Goal: Task Accomplishment & Management: Use online tool/utility

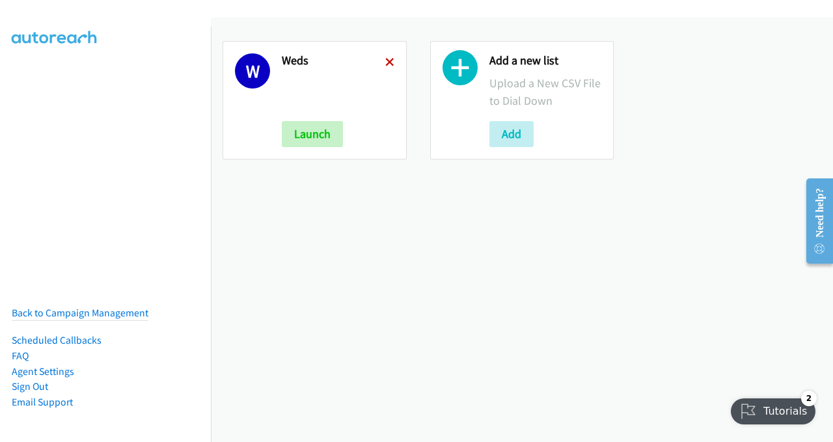
click at [385, 59] on icon at bounding box center [389, 63] width 9 height 9
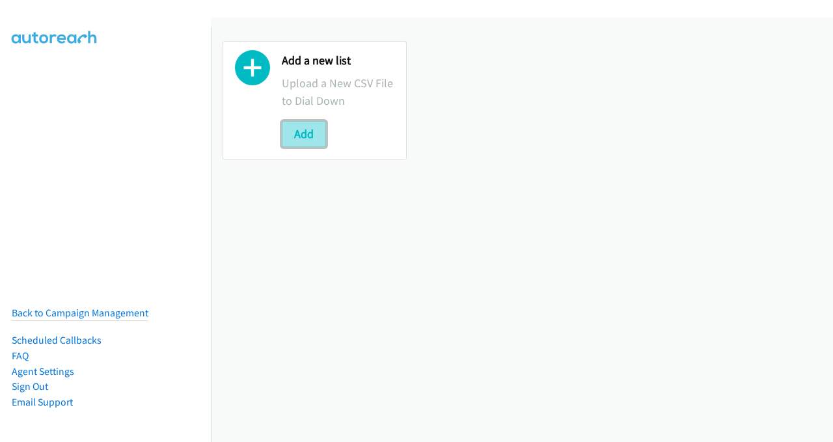
click at [302, 130] on button "Add" at bounding box center [304, 134] width 44 height 26
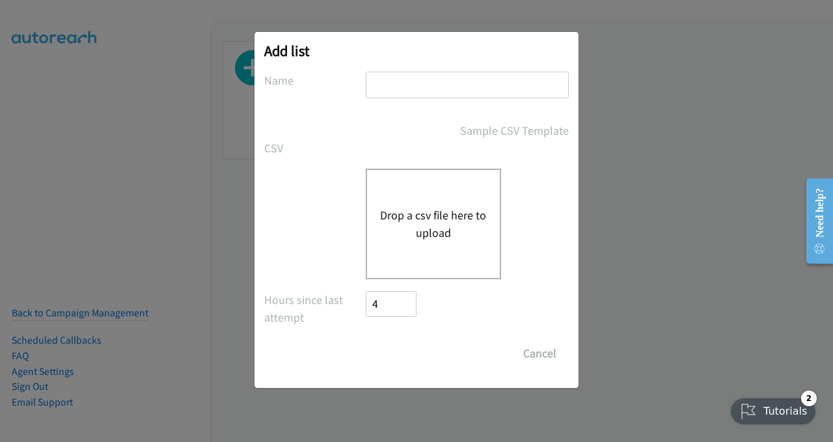
click at [425, 81] on input "text" at bounding box center [467, 85] width 203 height 27
type input "Thurs"
click at [289, 122] on div "Sample CSV Template" at bounding box center [416, 131] width 305 height 18
click at [406, 192] on div "Drop a csv file here to upload" at bounding box center [433, 224] width 135 height 111
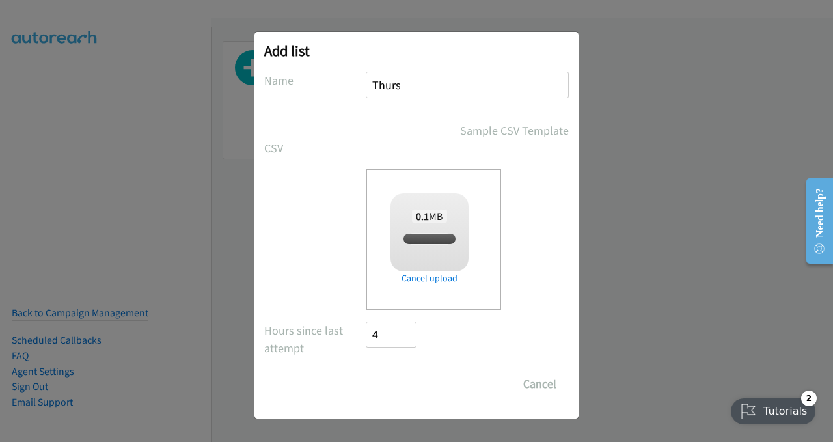
checkbox input "true"
click at [419, 384] on input "Save List" at bounding box center [400, 384] width 68 height 26
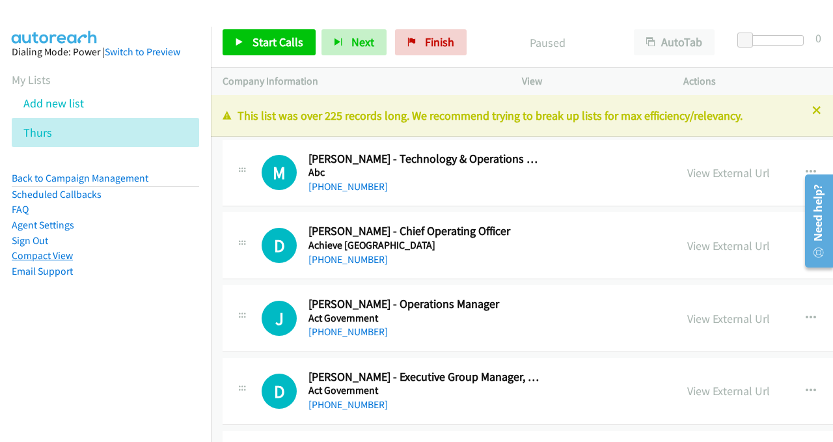
click at [53, 256] on link "Compact View" at bounding box center [42, 255] width 61 height 12
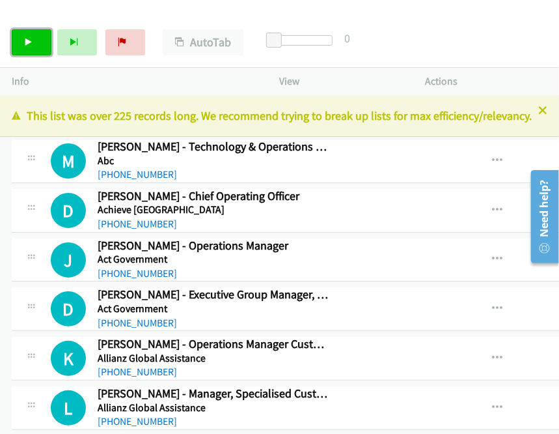
click at [44, 44] on link "Start Calls" at bounding box center [32, 42] width 40 height 26
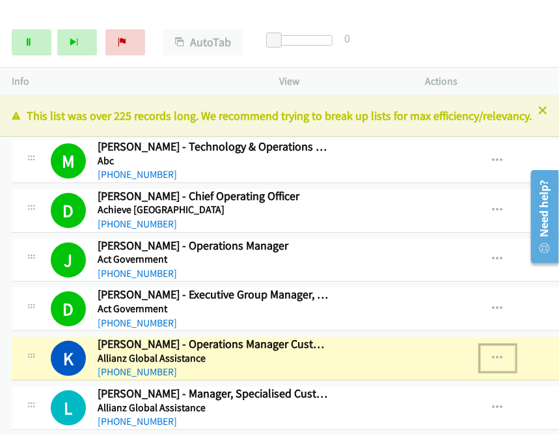
click at [502, 356] on icon "button" at bounding box center [498, 358] width 10 height 10
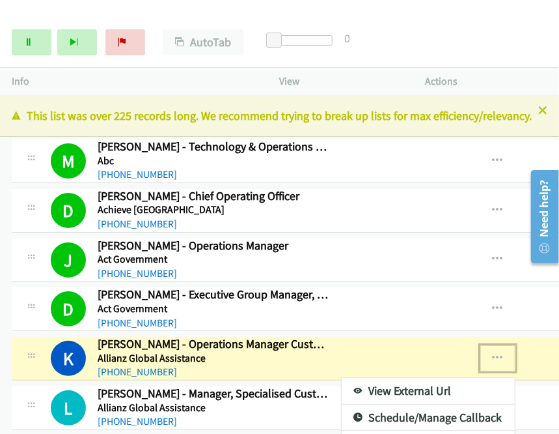
click at [404, 389] on link "View External Url" at bounding box center [428, 391] width 173 height 26
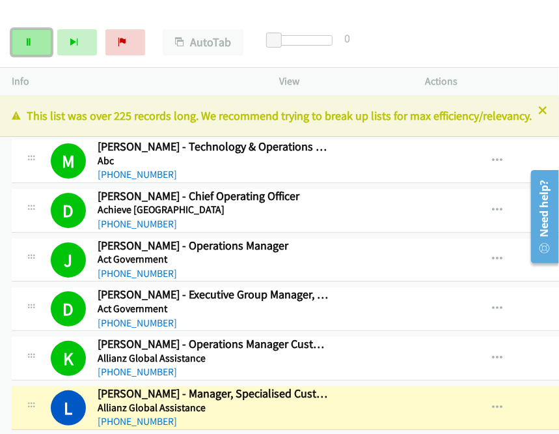
click at [29, 44] on icon at bounding box center [28, 42] width 9 height 9
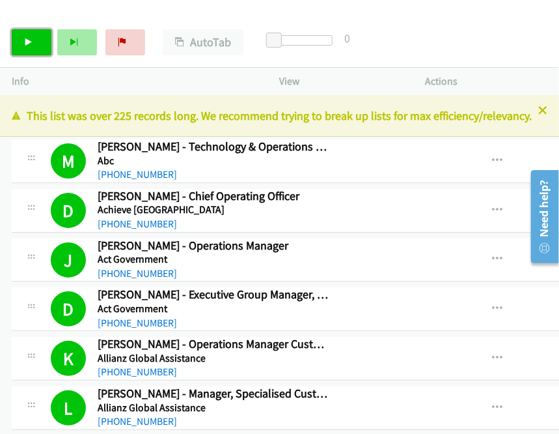
drag, startPoint x: 29, startPoint y: 40, endPoint x: 83, endPoint y: 35, distance: 54.9
click at [29, 40] on icon at bounding box center [28, 42] width 9 height 9
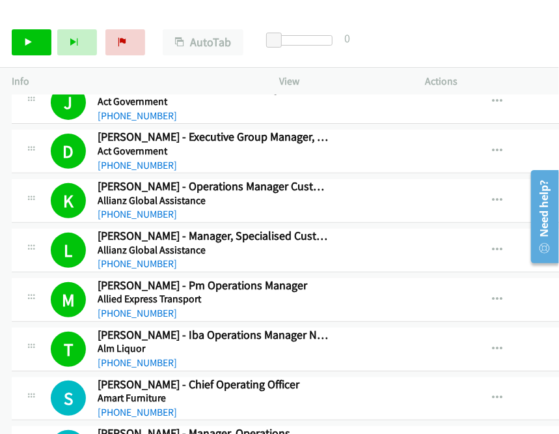
scroll to position [195, 0]
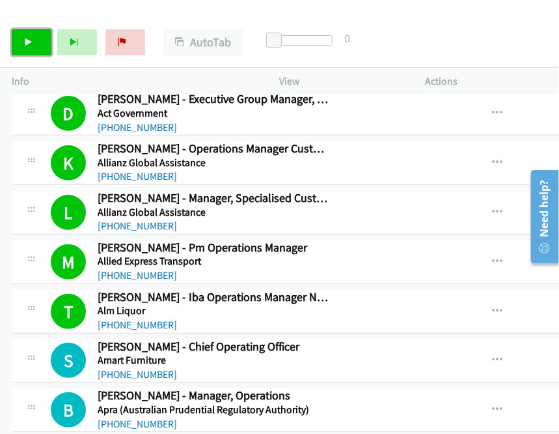
click at [34, 48] on link "Start Calls" at bounding box center [32, 42] width 40 height 26
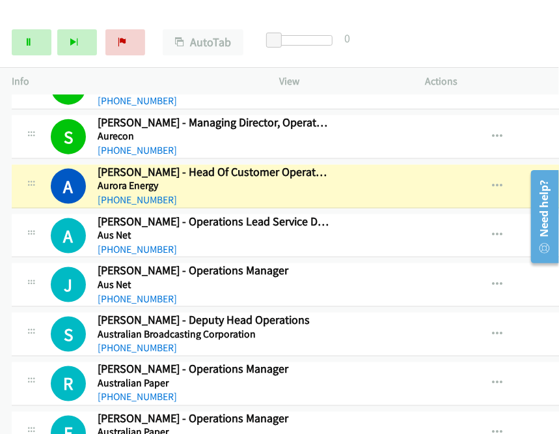
scroll to position [586, 0]
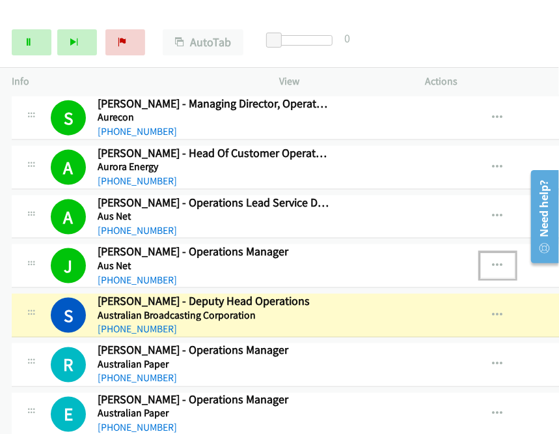
drag, startPoint x: 501, startPoint y: 259, endPoint x: 509, endPoint y: 264, distance: 9.4
click at [503, 264] on icon "button" at bounding box center [498, 265] width 10 height 10
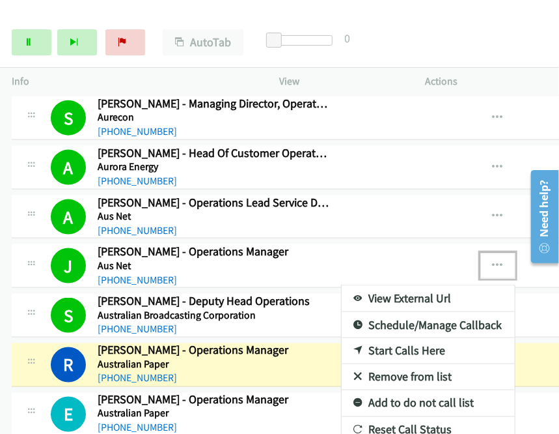
click at [26, 46] on div at bounding box center [279, 217] width 559 height 434
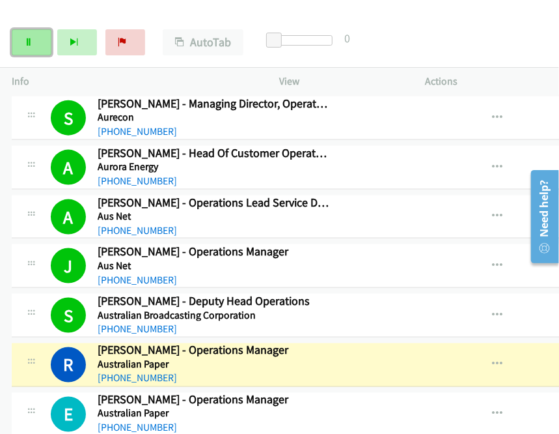
click at [28, 41] on icon at bounding box center [28, 42] width 9 height 9
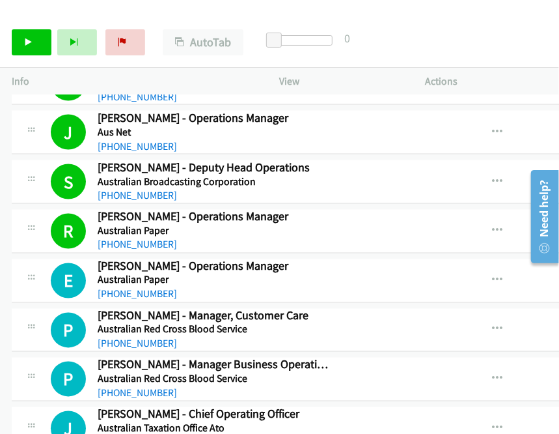
scroll to position [781, 0]
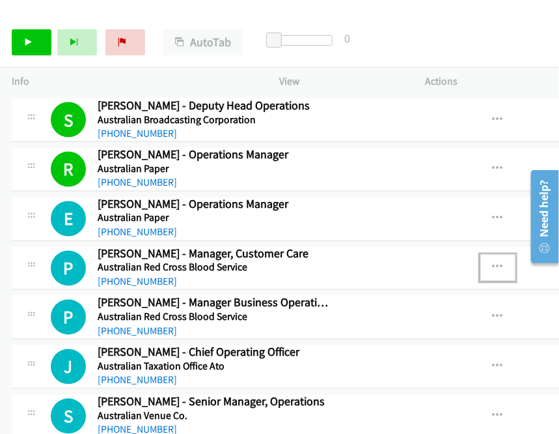
click at [500, 264] on icon "button" at bounding box center [498, 267] width 10 height 10
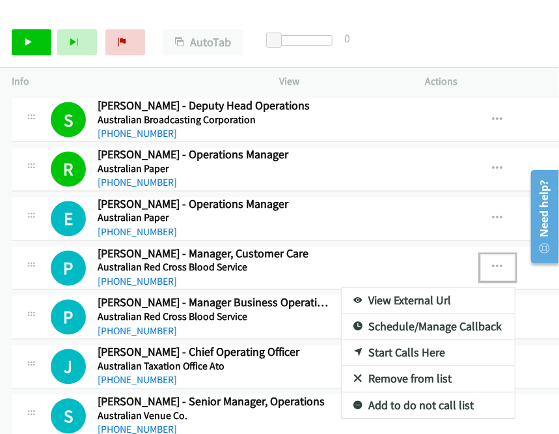
click at [400, 348] on link "Start Calls Here" at bounding box center [428, 353] width 173 height 26
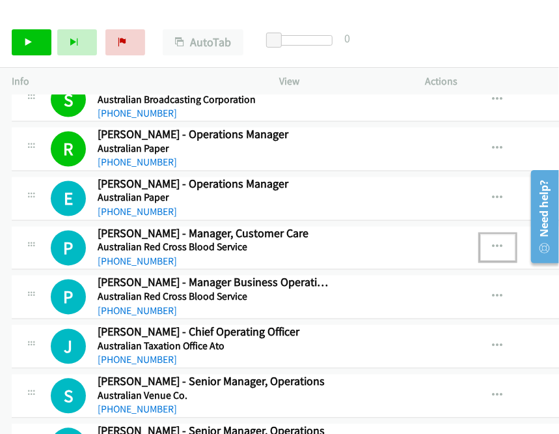
scroll to position [781, 0]
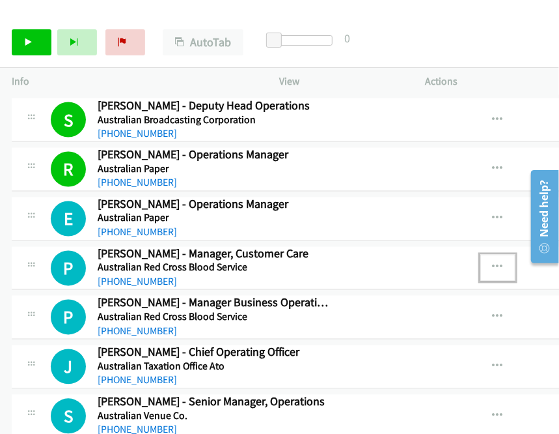
click at [503, 262] on icon "button" at bounding box center [498, 267] width 10 height 10
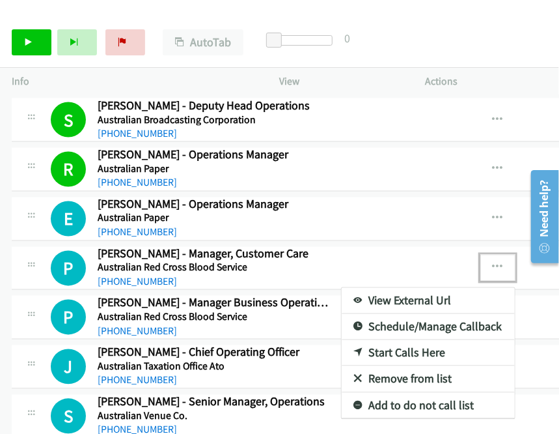
click at [391, 346] on link "Start Calls Here" at bounding box center [428, 353] width 173 height 26
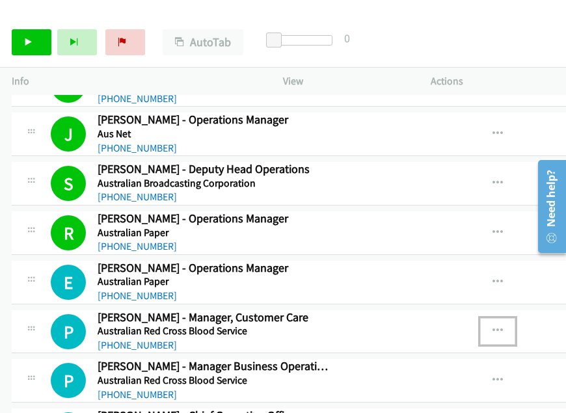
scroll to position [716, 0]
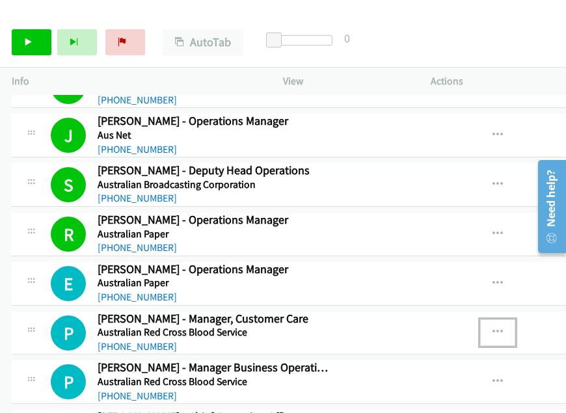
click at [510, 330] on button "button" at bounding box center [498, 333] width 35 height 26
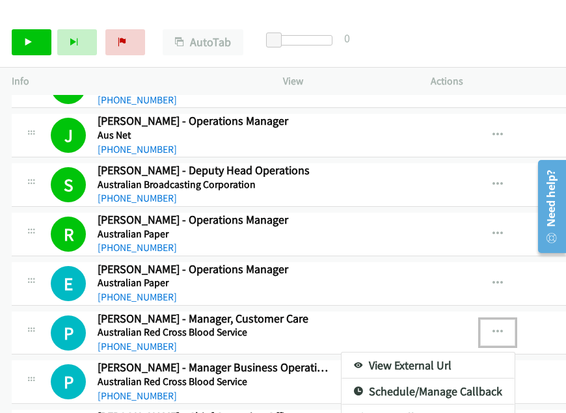
click at [522, 46] on div at bounding box center [283, 206] width 566 height 413
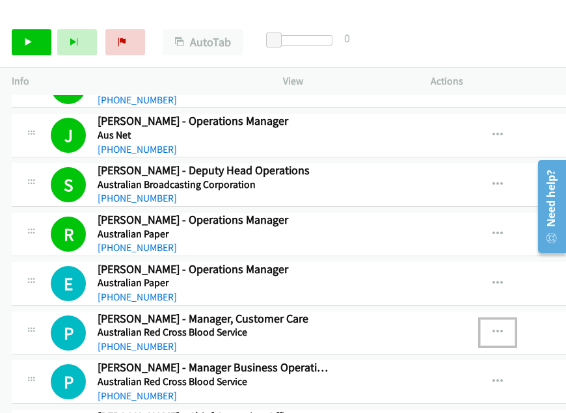
scroll to position [846, 0]
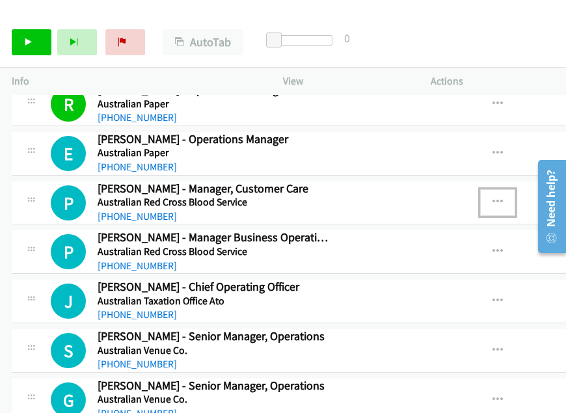
click at [499, 197] on icon "button" at bounding box center [498, 202] width 10 height 10
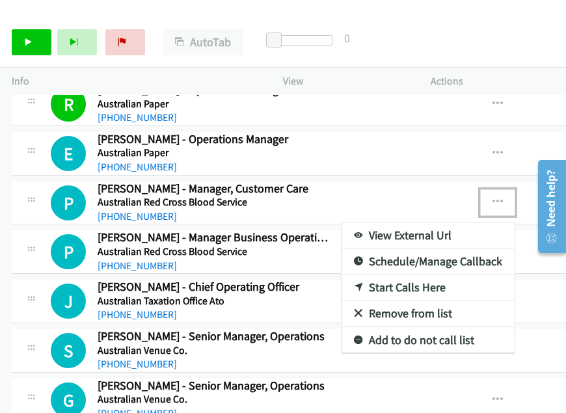
click at [414, 285] on link "Start Calls Here" at bounding box center [428, 288] width 173 height 26
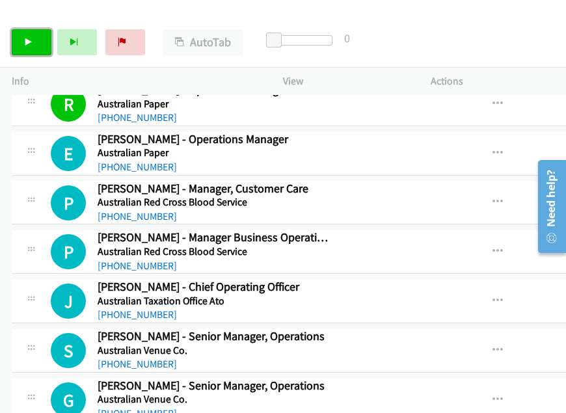
click at [31, 45] on icon at bounding box center [28, 42] width 9 height 9
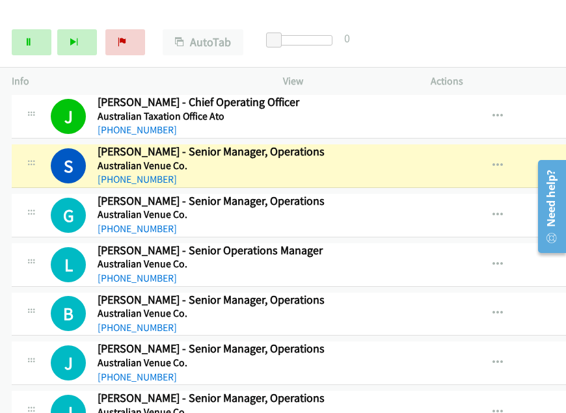
scroll to position [1042, 0]
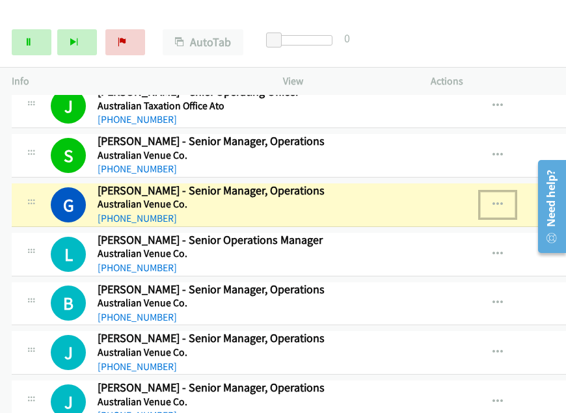
click at [503, 200] on icon "button" at bounding box center [498, 205] width 10 height 10
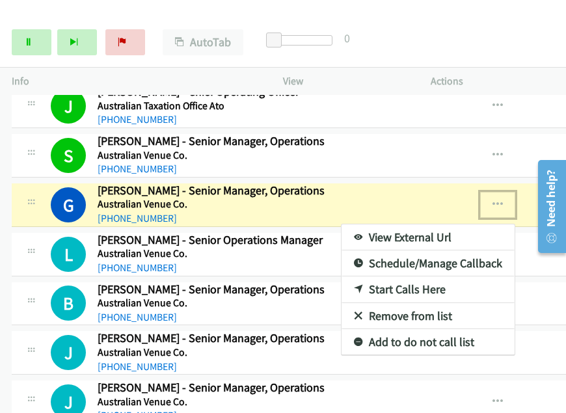
click at [414, 229] on link "View External Url" at bounding box center [428, 238] width 173 height 26
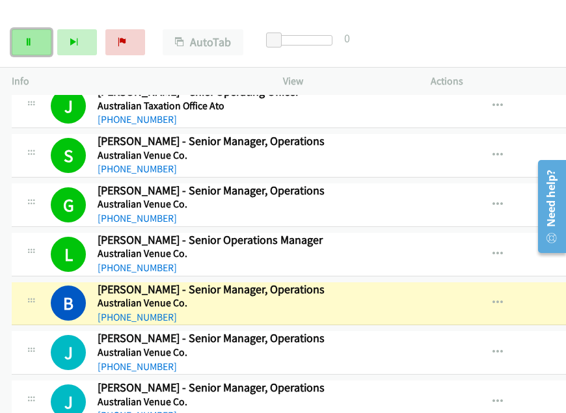
click at [27, 44] on icon at bounding box center [28, 42] width 9 height 9
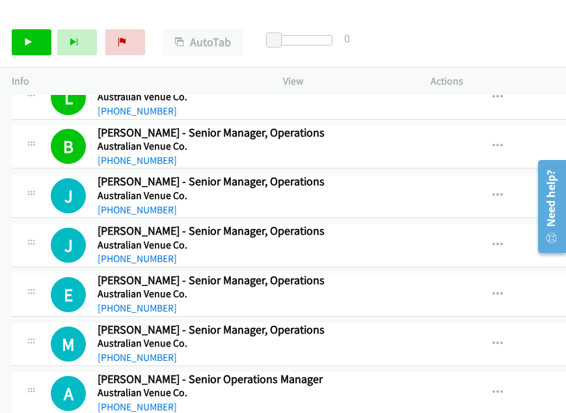
scroll to position [1172, 0]
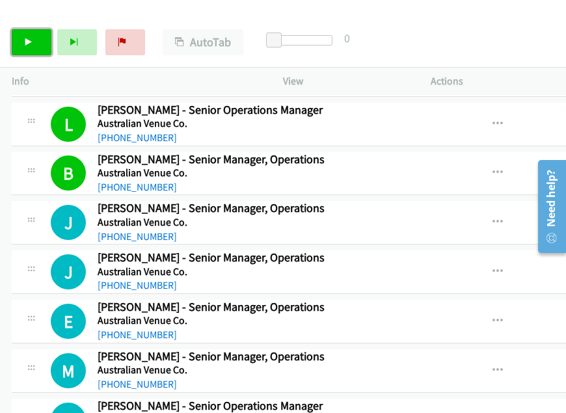
click at [26, 44] on icon at bounding box center [28, 42] width 9 height 9
click at [22, 37] on link "Pause" at bounding box center [32, 42] width 40 height 26
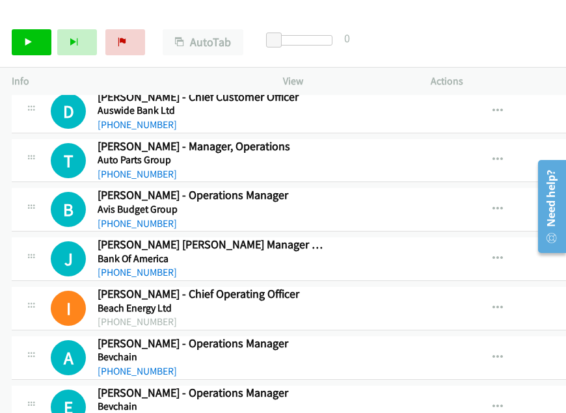
scroll to position [3191, 0]
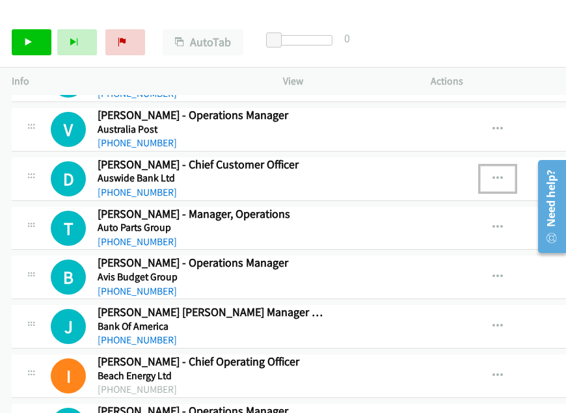
click at [502, 174] on icon "button" at bounding box center [498, 179] width 10 height 10
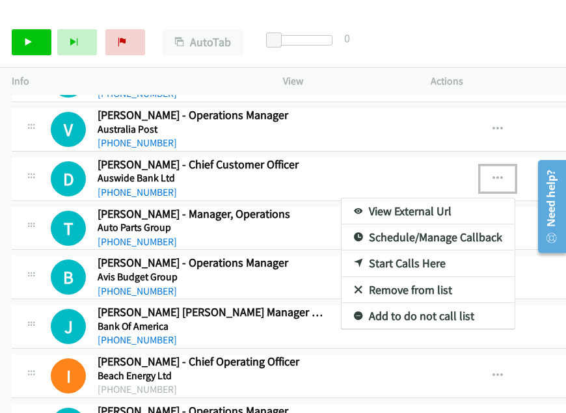
click at [408, 251] on link "Start Calls Here" at bounding box center [428, 264] width 173 height 26
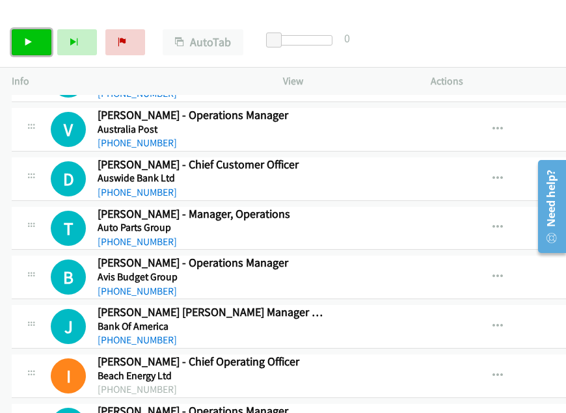
click at [36, 41] on link "Start Calls" at bounding box center [32, 42] width 40 height 26
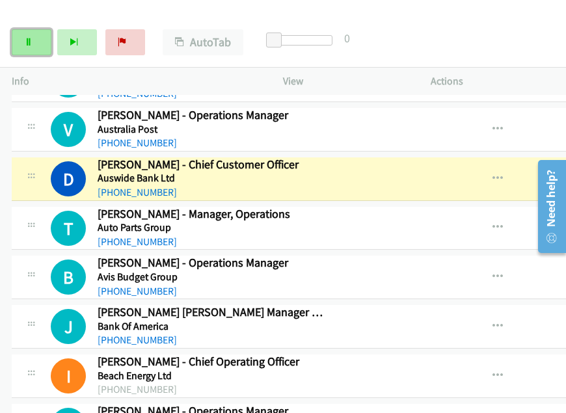
click at [28, 39] on icon at bounding box center [28, 42] width 9 height 9
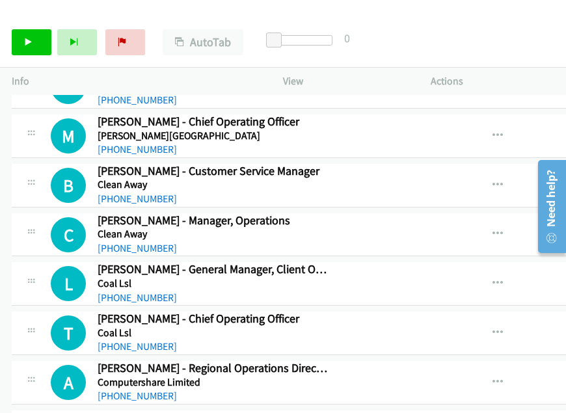
scroll to position [3972, 0]
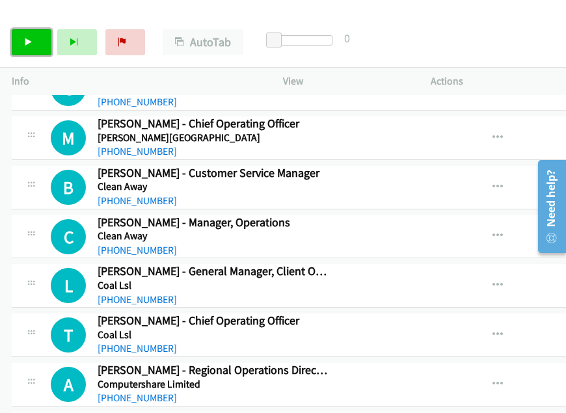
click at [35, 45] on link "Start Calls" at bounding box center [32, 42] width 40 height 26
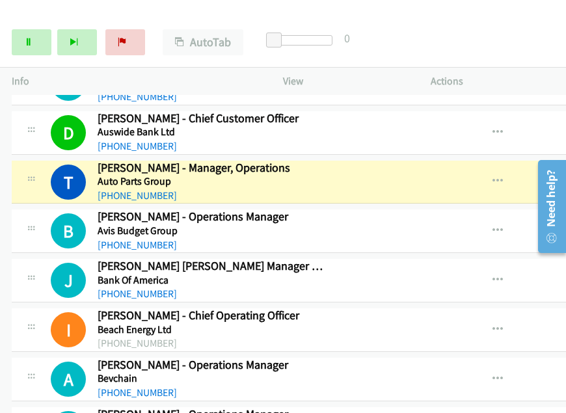
scroll to position [3256, 0]
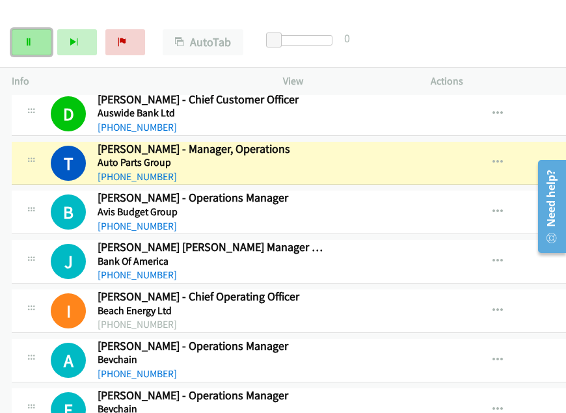
click at [28, 38] on icon at bounding box center [28, 42] width 9 height 9
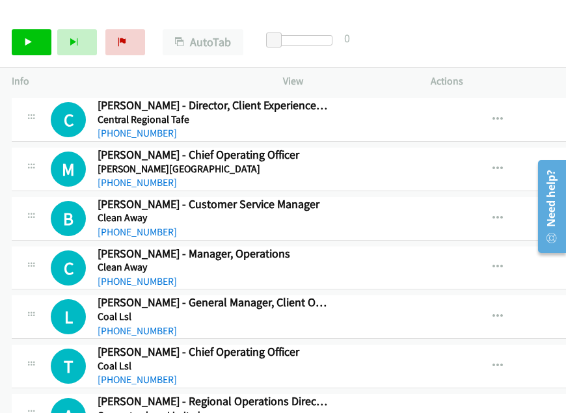
scroll to position [3972, 0]
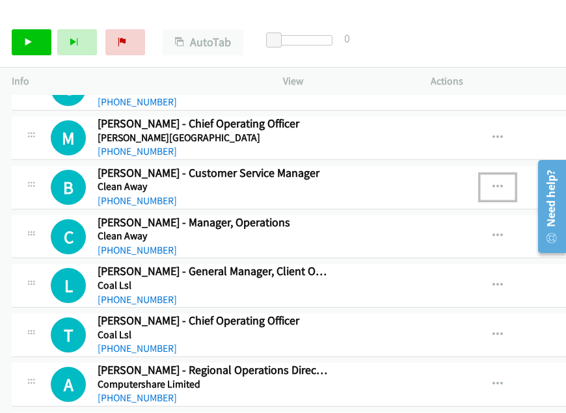
click at [501, 182] on icon "button" at bounding box center [498, 187] width 10 height 10
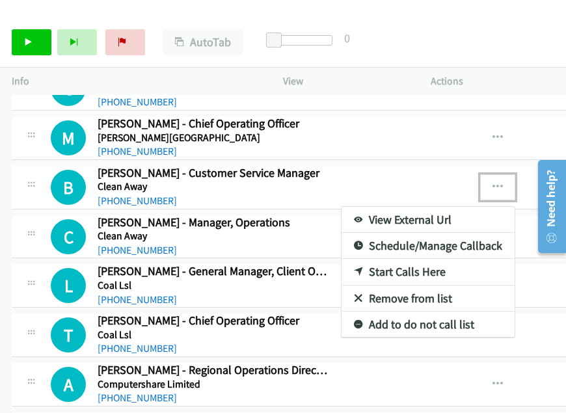
click at [410, 259] on link "Start Calls Here" at bounding box center [428, 272] width 173 height 26
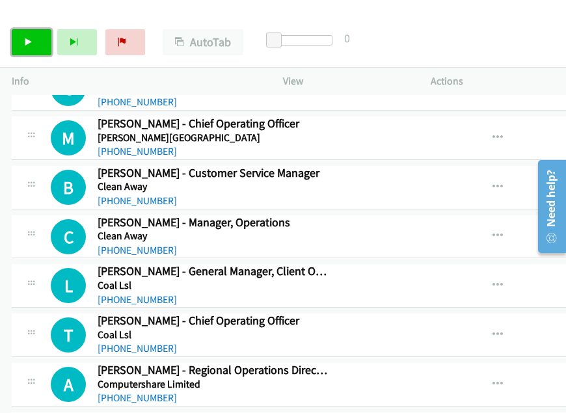
click at [39, 38] on link "Start Calls" at bounding box center [32, 42] width 40 height 26
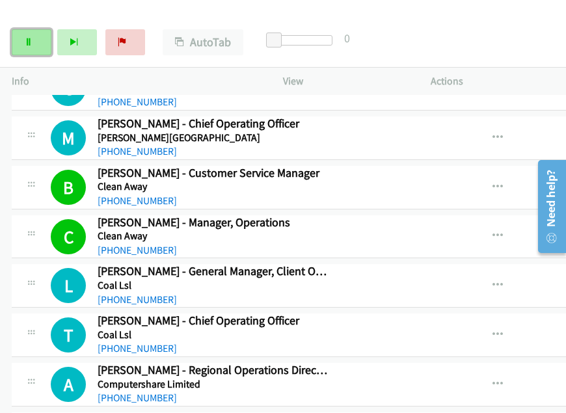
click at [34, 44] on link "Pause" at bounding box center [32, 42] width 40 height 26
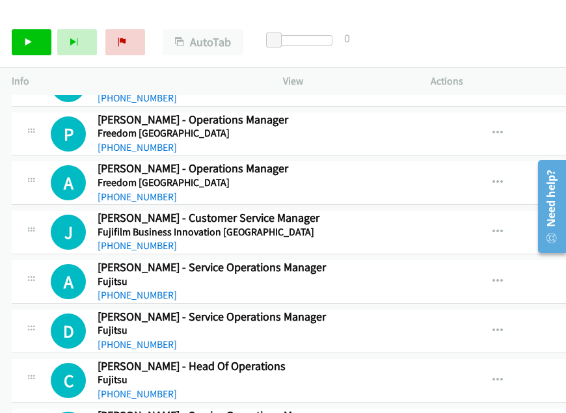
scroll to position [5665, 0]
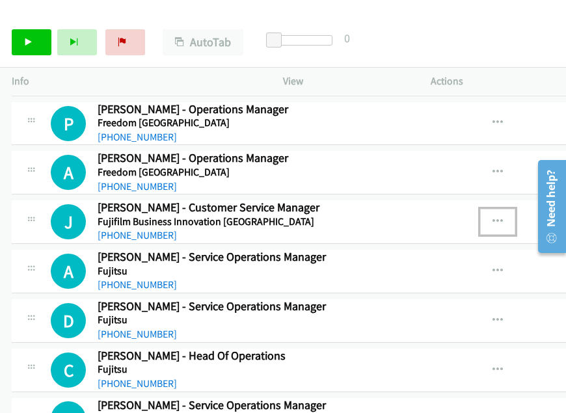
click at [503, 217] on icon "button" at bounding box center [498, 222] width 10 height 10
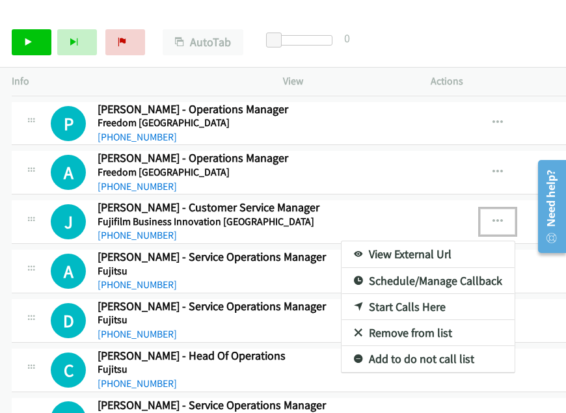
click at [423, 294] on link "Start Calls Here" at bounding box center [428, 307] width 173 height 26
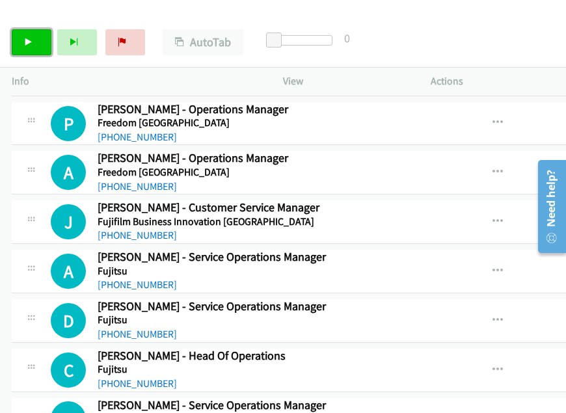
click at [40, 47] on link "Start Calls" at bounding box center [32, 42] width 40 height 26
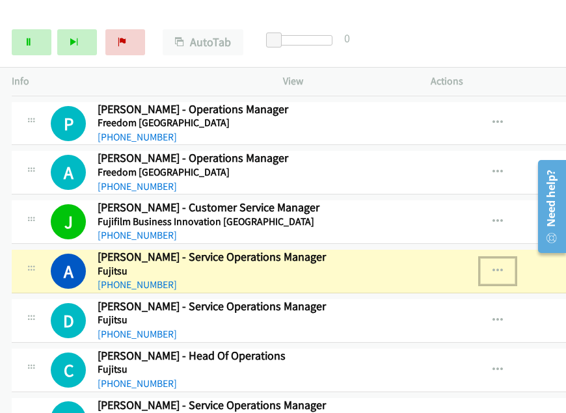
click at [503, 266] on icon "button" at bounding box center [498, 271] width 10 height 10
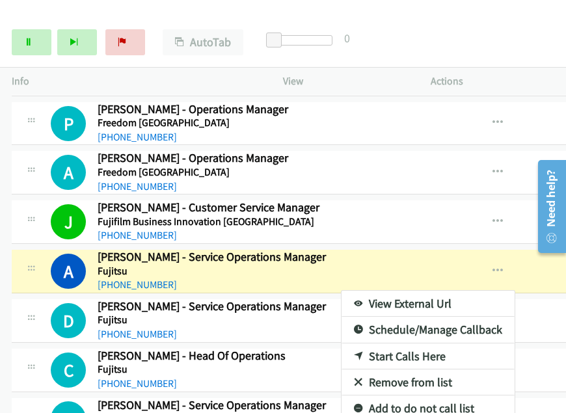
click at [416, 291] on link "View External Url" at bounding box center [428, 304] width 173 height 26
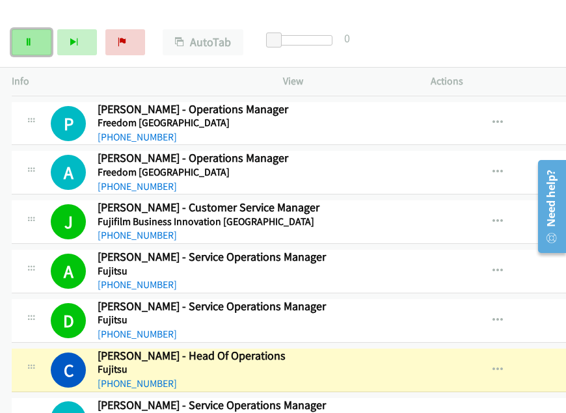
click at [23, 36] on link "Pause" at bounding box center [32, 42] width 40 height 26
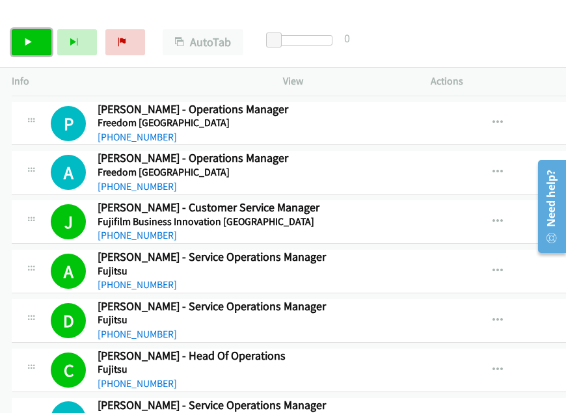
click at [36, 45] on link "Start Calls" at bounding box center [32, 42] width 40 height 26
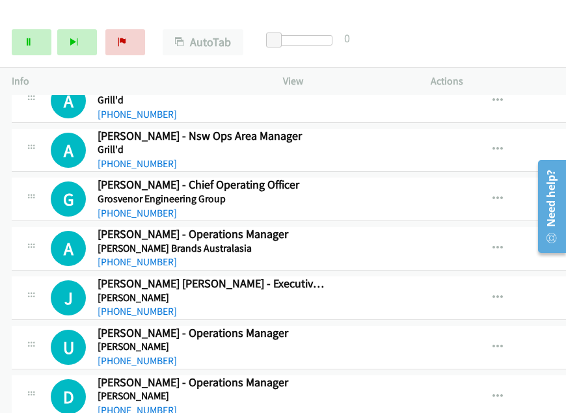
scroll to position [6446, 0]
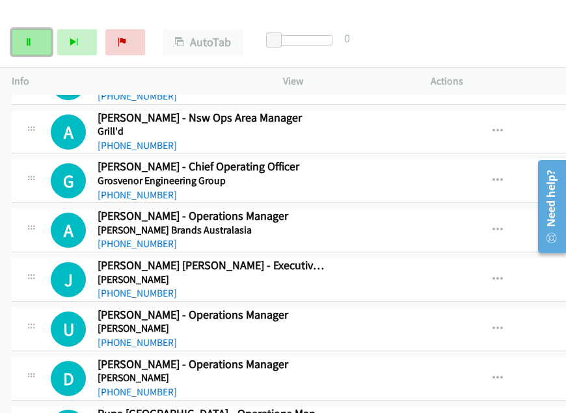
click at [18, 46] on link "Pause" at bounding box center [32, 42] width 40 height 26
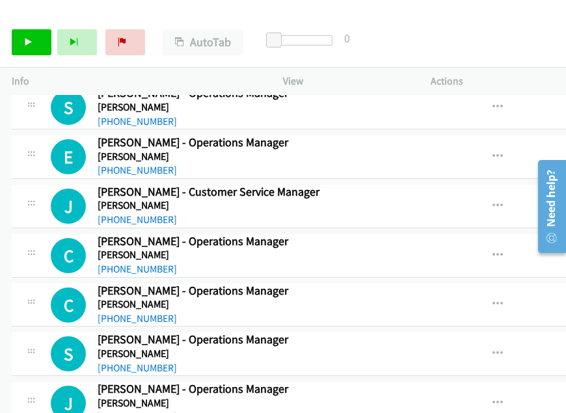
scroll to position [6837, 0]
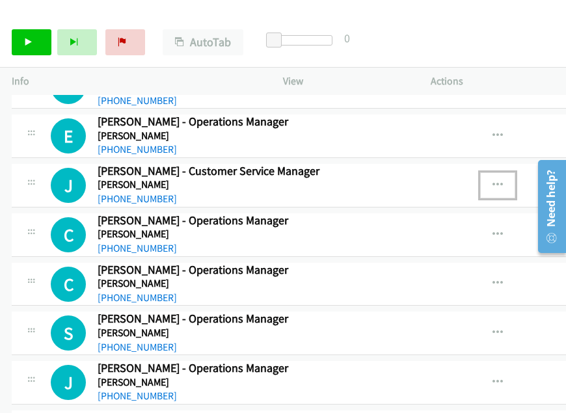
click at [503, 180] on icon "button" at bounding box center [498, 185] width 10 height 10
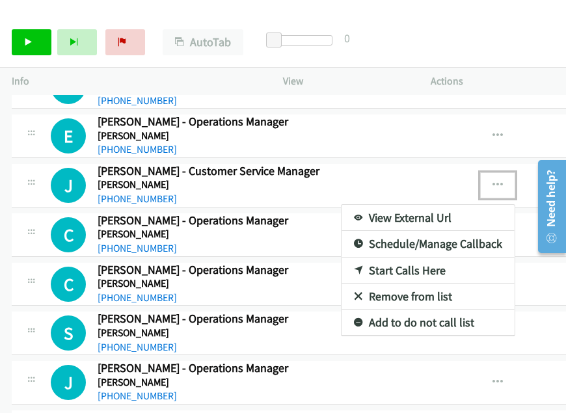
click at [410, 258] on link "Start Calls Here" at bounding box center [428, 271] width 173 height 26
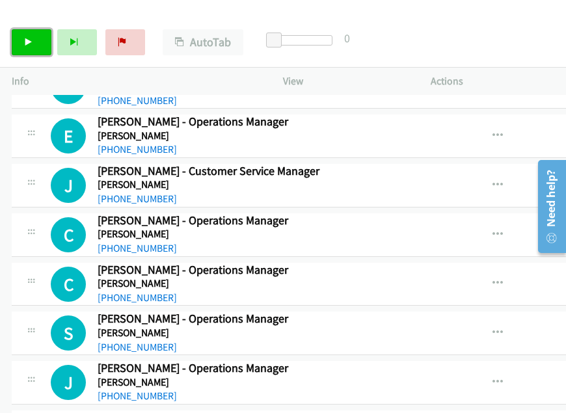
click at [27, 44] on icon at bounding box center [28, 42] width 9 height 9
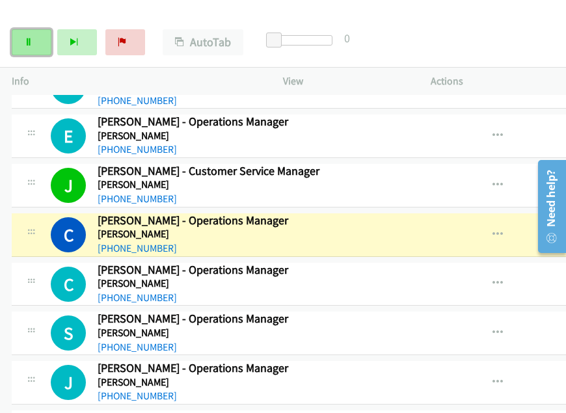
click at [34, 38] on link "Pause" at bounding box center [32, 42] width 40 height 26
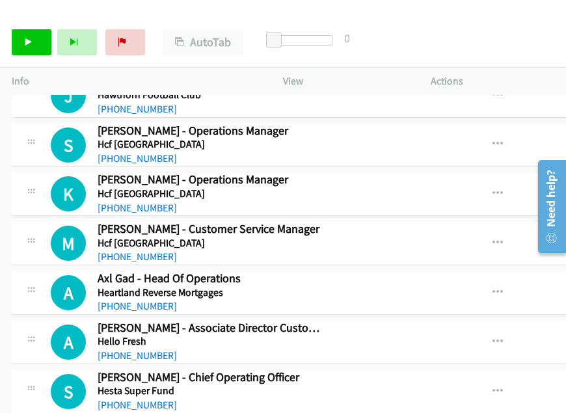
scroll to position [7228, 0]
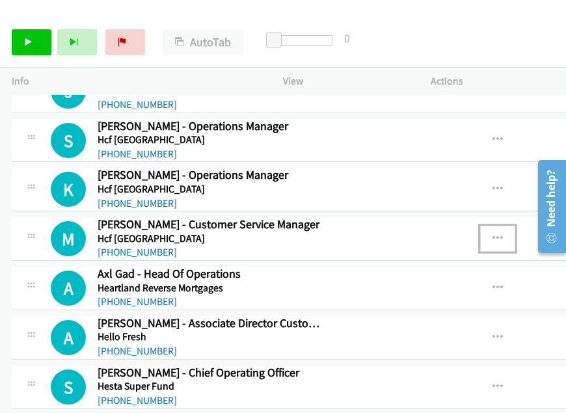
click at [503, 234] on icon "button" at bounding box center [498, 239] width 10 height 10
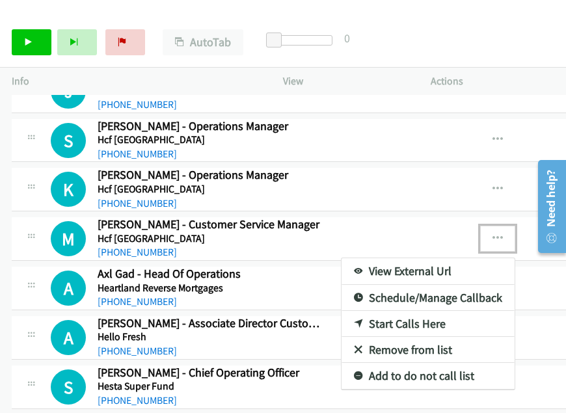
click at [394, 311] on link "Start Calls Here" at bounding box center [428, 324] width 173 height 26
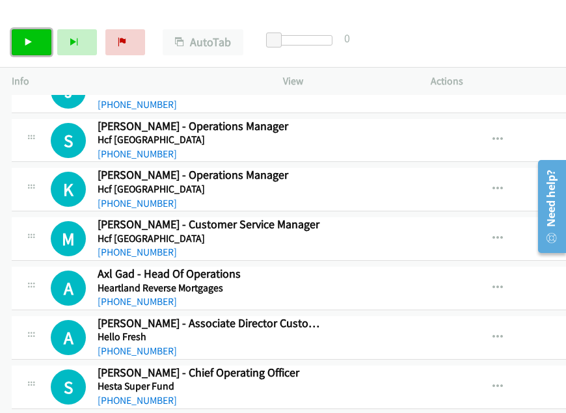
click at [43, 36] on link "Start Calls" at bounding box center [32, 42] width 40 height 26
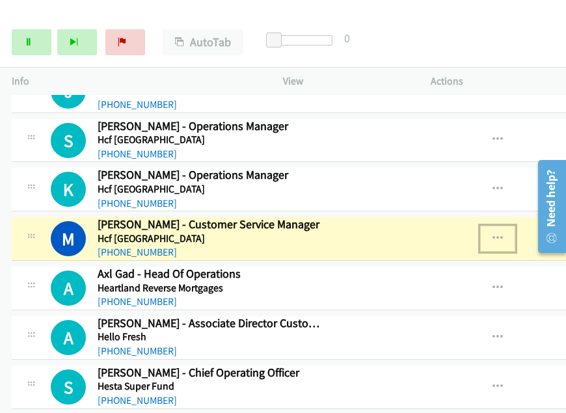
click at [503, 234] on icon "button" at bounding box center [498, 239] width 10 height 10
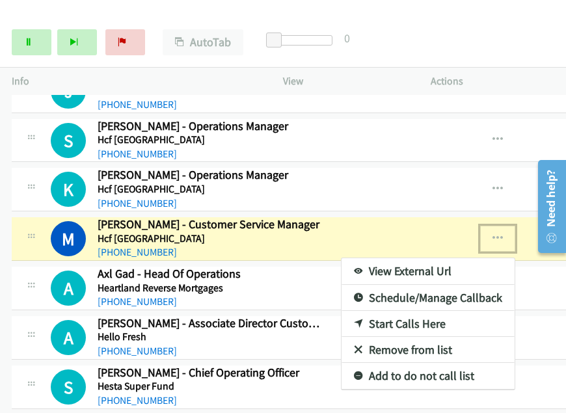
click at [418, 259] on link "View External Url" at bounding box center [428, 272] width 173 height 26
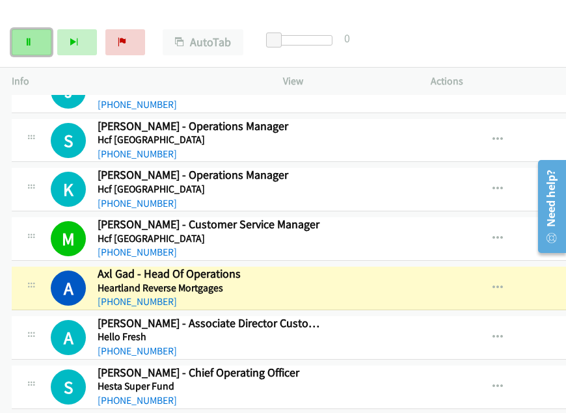
click at [34, 46] on link "Pause" at bounding box center [32, 42] width 40 height 26
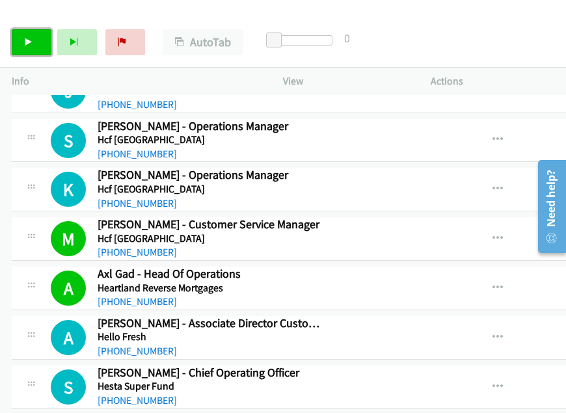
click at [22, 40] on link "Start Calls" at bounding box center [32, 42] width 40 height 26
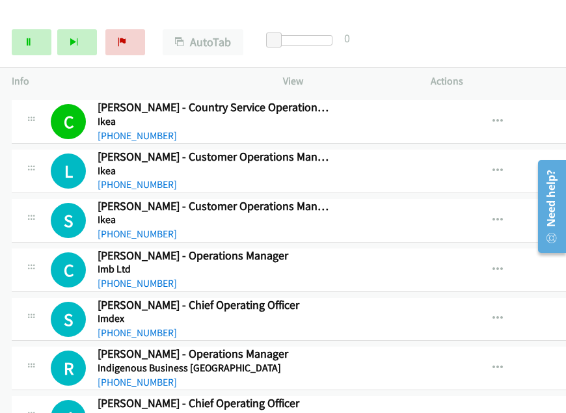
scroll to position [7591, 0]
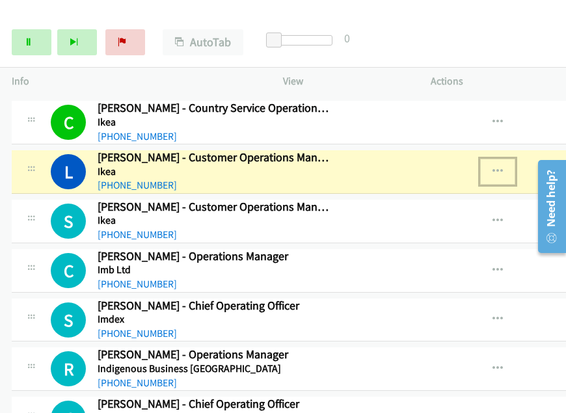
click at [503, 167] on icon "button" at bounding box center [498, 172] width 10 height 10
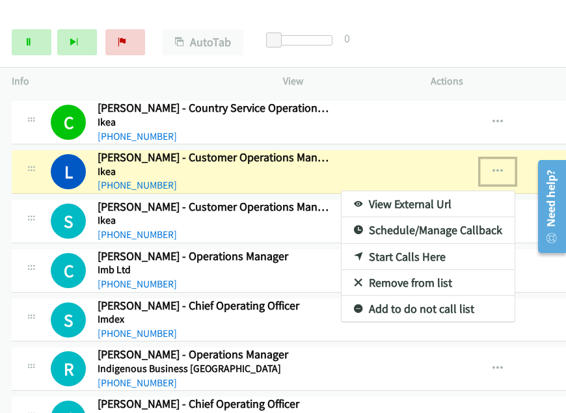
click at [417, 191] on link "View External Url" at bounding box center [428, 204] width 173 height 26
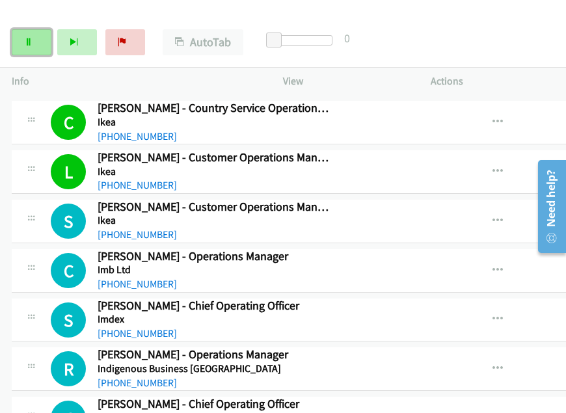
click at [30, 41] on icon at bounding box center [28, 42] width 9 height 9
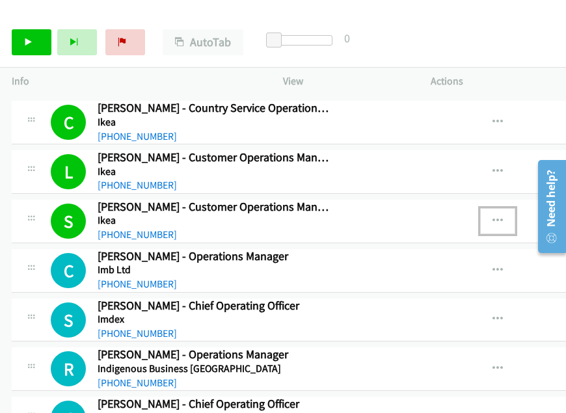
click at [503, 216] on icon "button" at bounding box center [498, 221] width 10 height 10
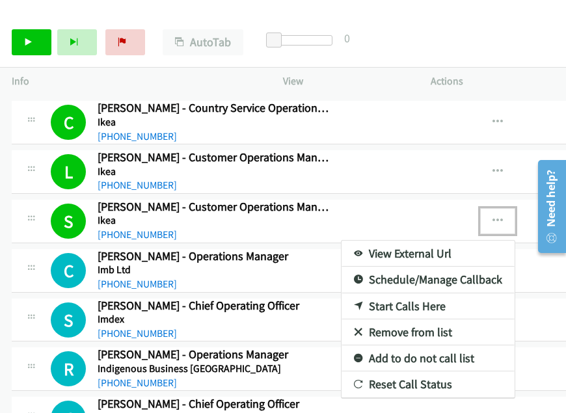
click at [427, 241] on link "View External Url" at bounding box center [428, 254] width 173 height 26
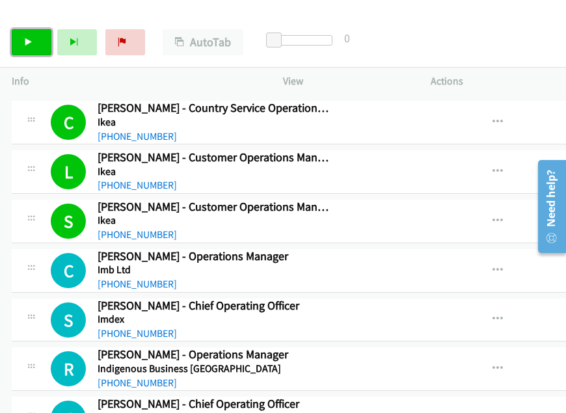
click at [31, 39] on icon at bounding box center [28, 42] width 9 height 9
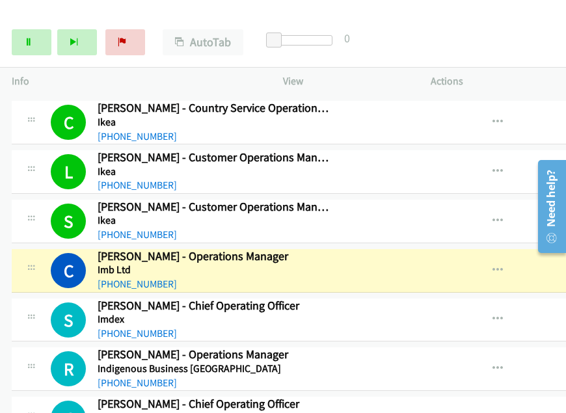
click at [529, 38] on div "Start Calls Pause Next Finish Dialing Carly Haddon - Operations Manager AutoTab…" at bounding box center [283, 43] width 566 height 50
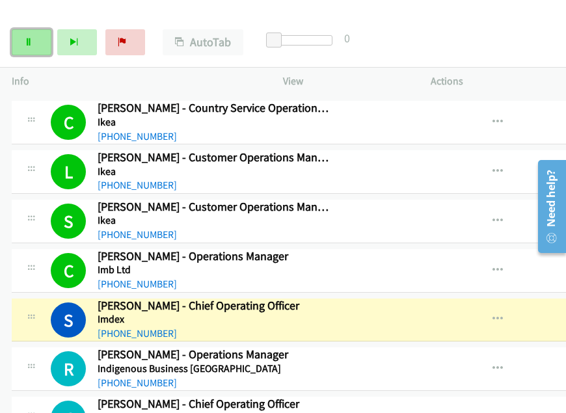
click at [33, 44] on link "Pause" at bounding box center [32, 42] width 40 height 26
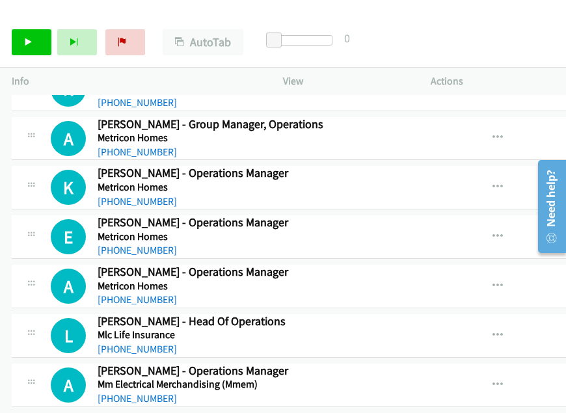
scroll to position [10391, 0]
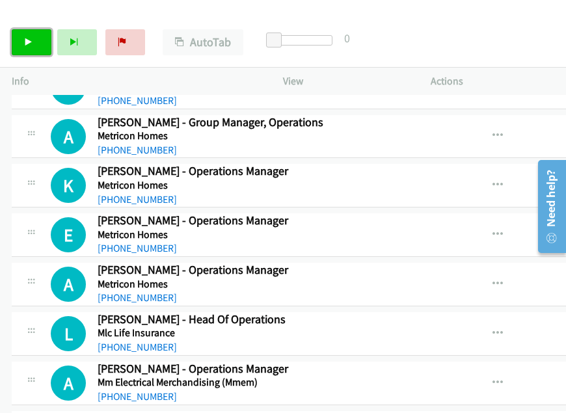
click at [33, 47] on link "Start Calls" at bounding box center [32, 42] width 40 height 26
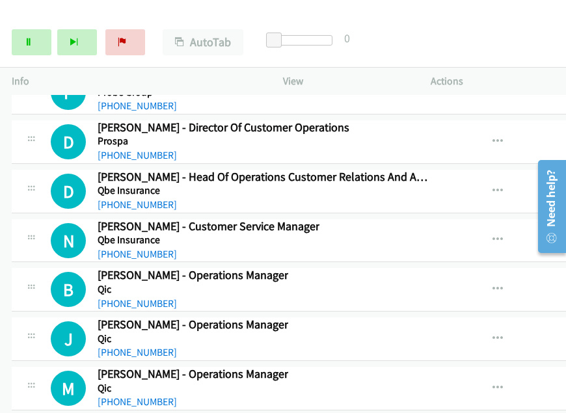
scroll to position [12279, 0]
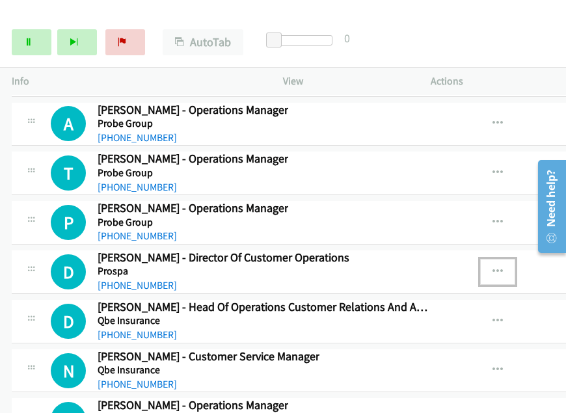
click at [503, 267] on icon "button" at bounding box center [498, 272] width 10 height 10
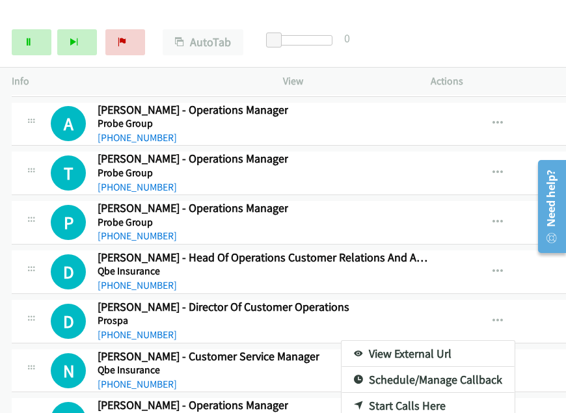
click at [534, 307] on div at bounding box center [283, 206] width 566 height 413
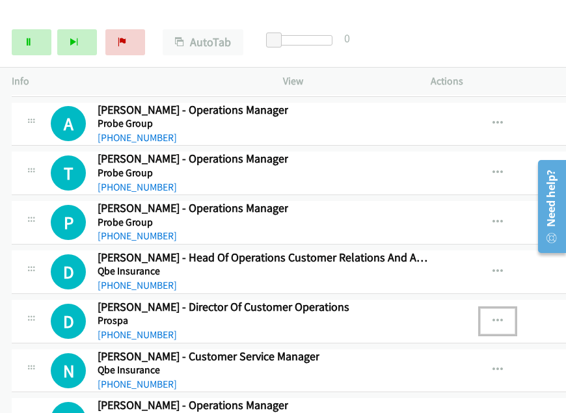
click at [501, 309] on button "button" at bounding box center [498, 322] width 35 height 26
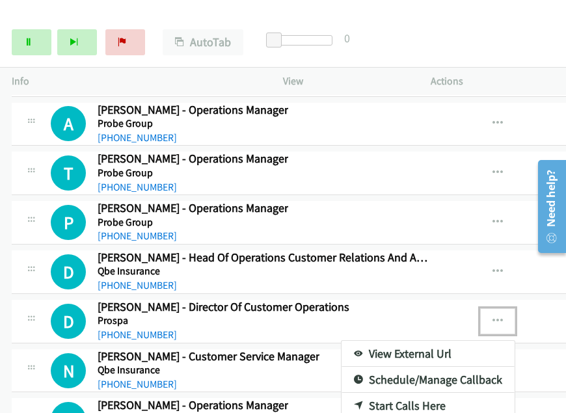
click at [436, 393] on link "Start Calls Here" at bounding box center [428, 406] width 173 height 26
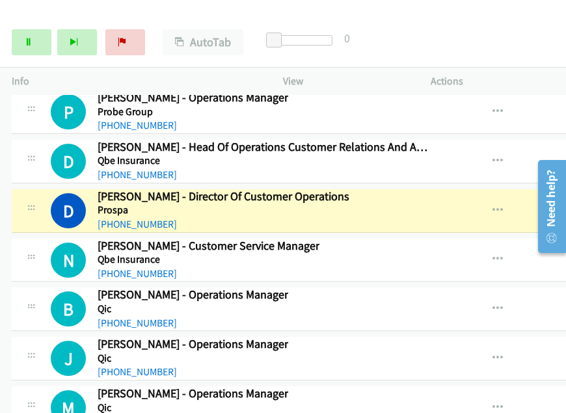
scroll to position [12410, 0]
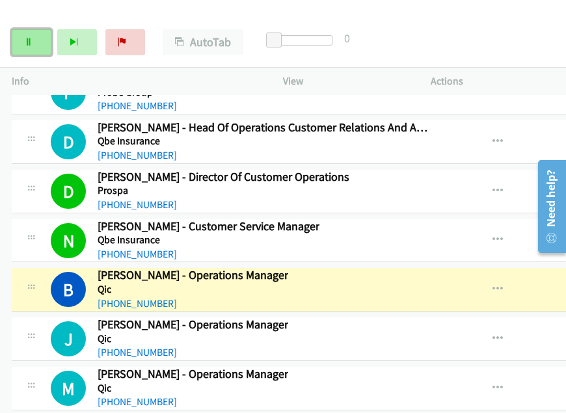
click at [34, 40] on link "Pause" at bounding box center [32, 42] width 40 height 26
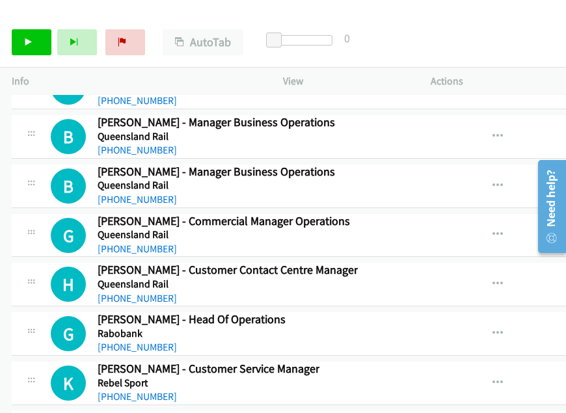
scroll to position [13386, 0]
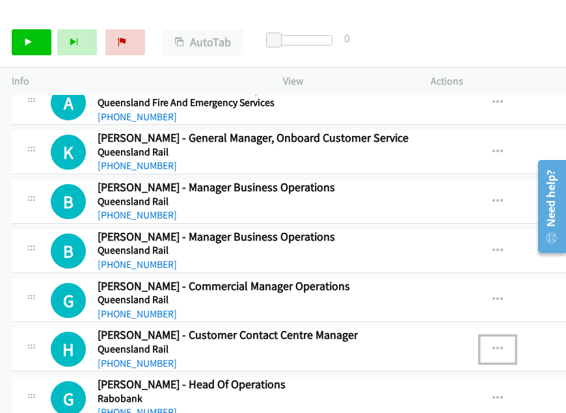
click at [503, 344] on icon "button" at bounding box center [498, 349] width 10 height 10
click at [30, 38] on icon at bounding box center [28, 42] width 9 height 9
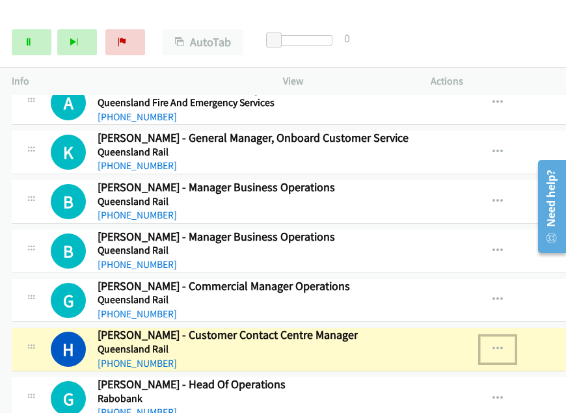
click at [503, 344] on icon "button" at bounding box center [498, 349] width 10 height 10
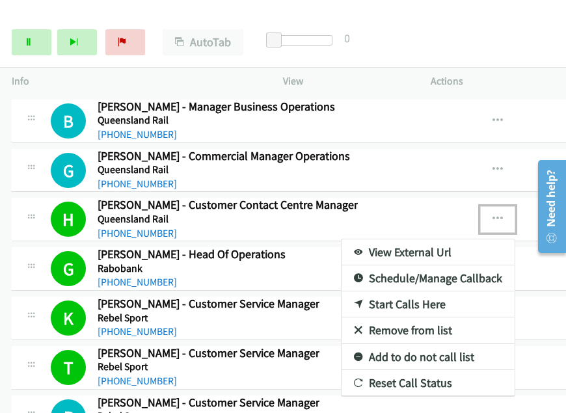
scroll to position [13673, 0]
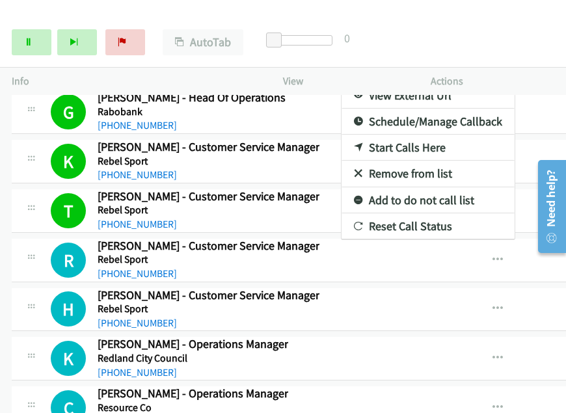
click at [478, 37] on div at bounding box center [283, 206] width 566 height 413
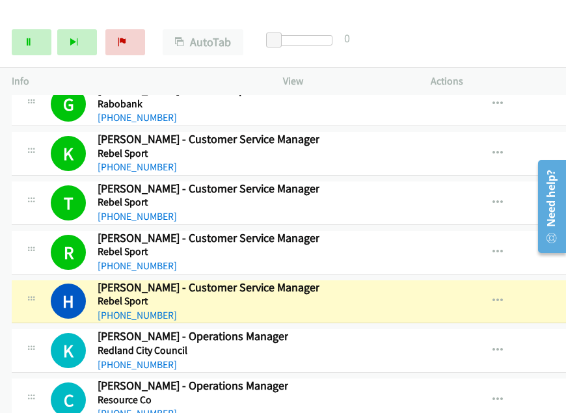
scroll to position [13739, 0]
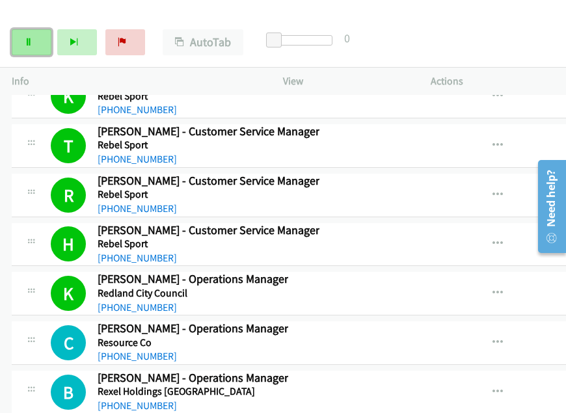
click at [21, 44] on link "Pause" at bounding box center [32, 42] width 40 height 26
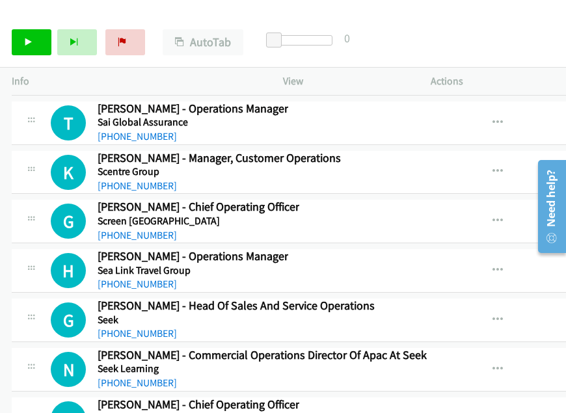
scroll to position [14325, 0]
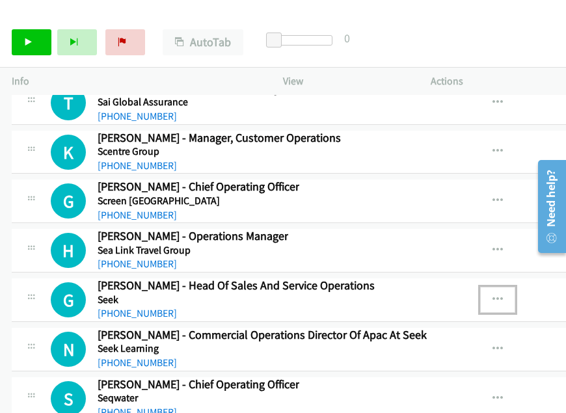
click at [503, 295] on icon "button" at bounding box center [498, 300] width 10 height 10
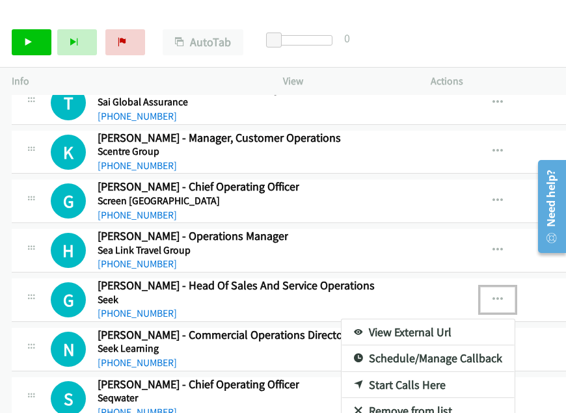
click at [404, 372] on link "Start Calls Here" at bounding box center [428, 385] width 173 height 26
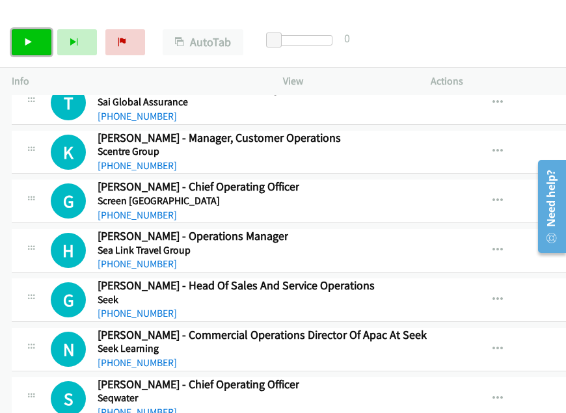
click at [20, 46] on link "Start Calls" at bounding box center [32, 42] width 40 height 26
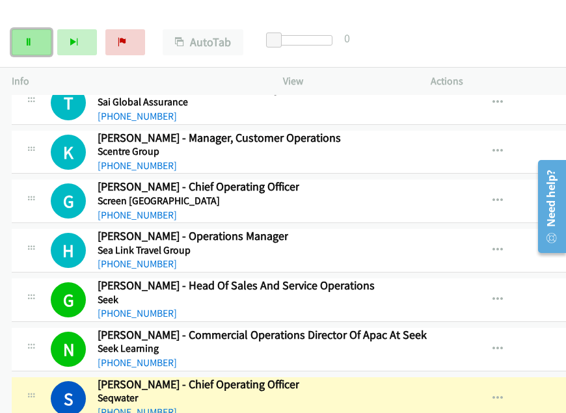
click at [28, 42] on icon at bounding box center [28, 42] width 9 height 9
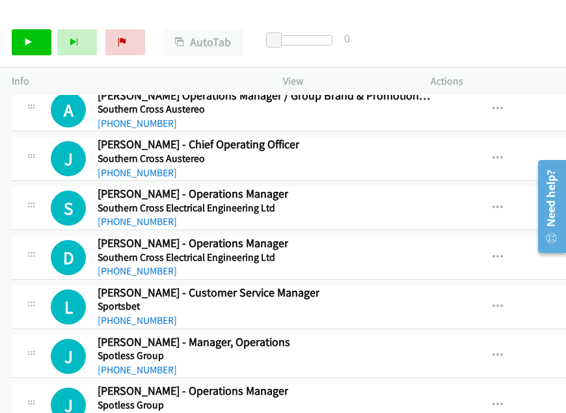
scroll to position [14846, 0]
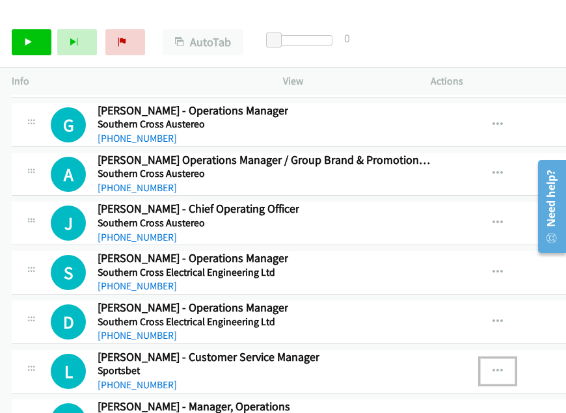
click at [503, 367] on icon "button" at bounding box center [498, 372] width 10 height 10
click at [33, 46] on link "Start Calls" at bounding box center [32, 42] width 40 height 26
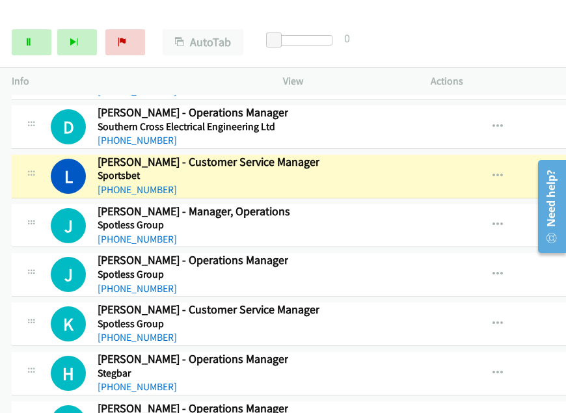
scroll to position [14976, 0]
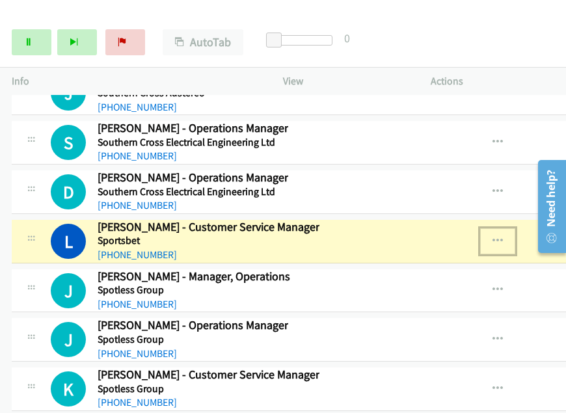
click at [503, 236] on icon "button" at bounding box center [498, 241] width 10 height 10
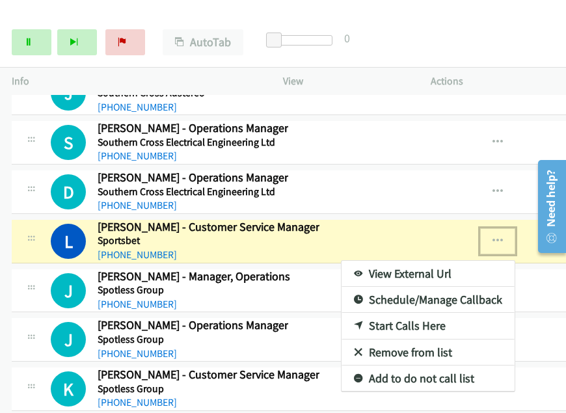
click at [397, 261] on link "View External Url" at bounding box center [428, 274] width 173 height 26
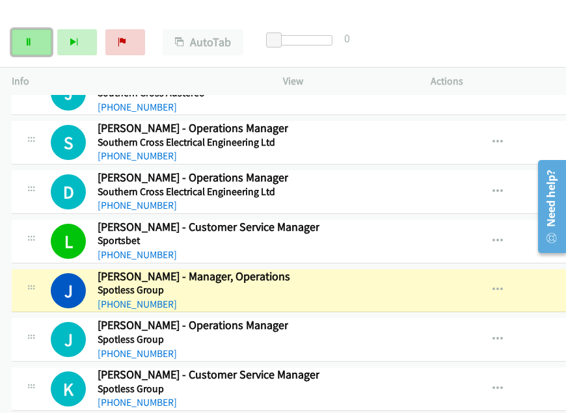
click at [36, 49] on link "Pause" at bounding box center [32, 42] width 40 height 26
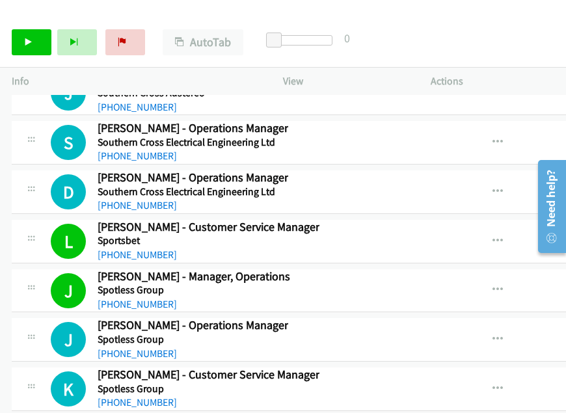
click at [27, 49] on link "Start Calls" at bounding box center [32, 42] width 40 height 26
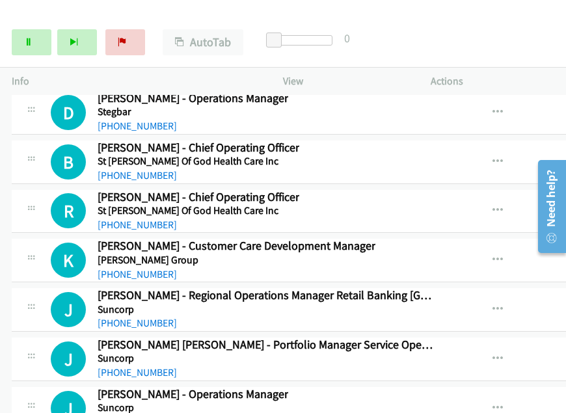
scroll to position [15366, 0]
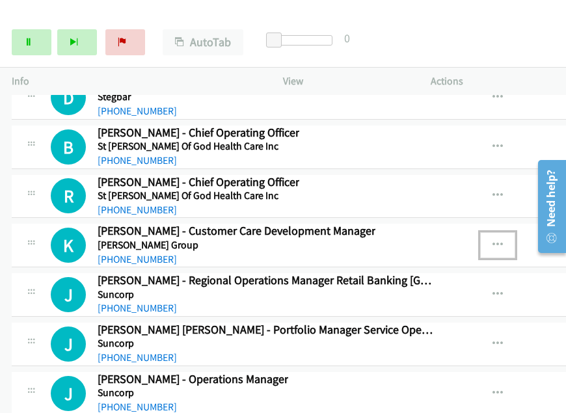
click at [503, 240] on icon "button" at bounding box center [498, 245] width 10 height 10
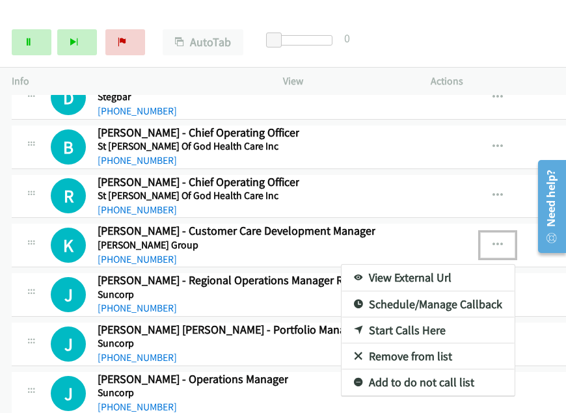
click at [412, 318] on link "Start Calls Here" at bounding box center [428, 331] width 173 height 26
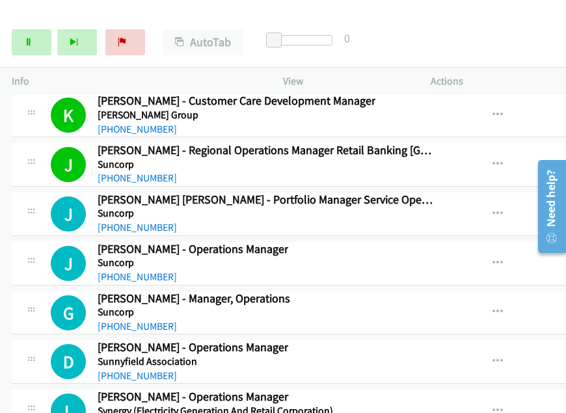
scroll to position [15562, 0]
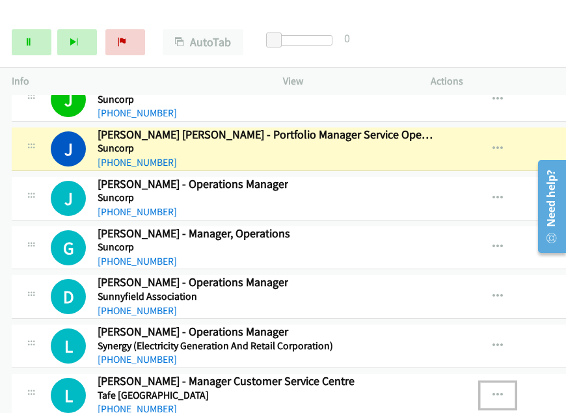
click at [503, 391] on icon "button" at bounding box center [498, 396] width 10 height 10
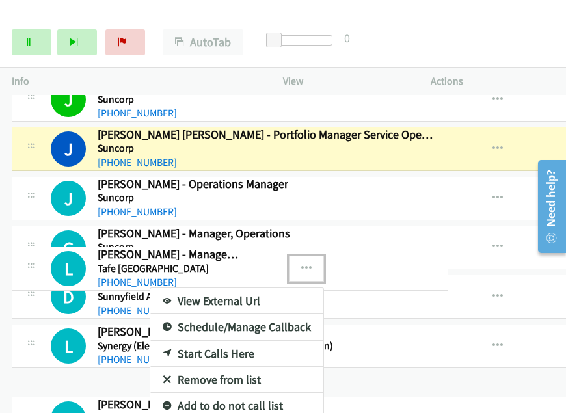
drag, startPoint x: 410, startPoint y: 357, endPoint x: 491, endPoint y: 286, distance: 108.4
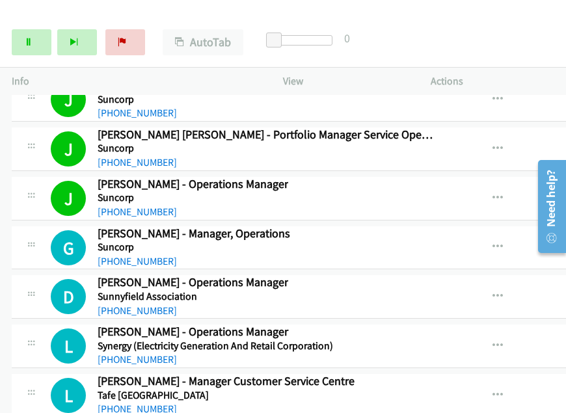
click at [503, 324] on div at bounding box center [283, 206] width 566 height 413
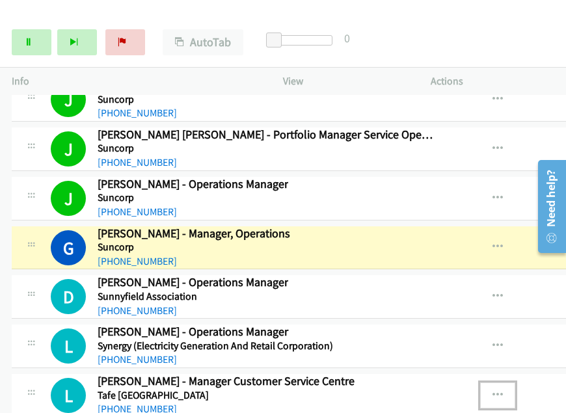
click at [503, 391] on icon "button" at bounding box center [498, 396] width 10 height 10
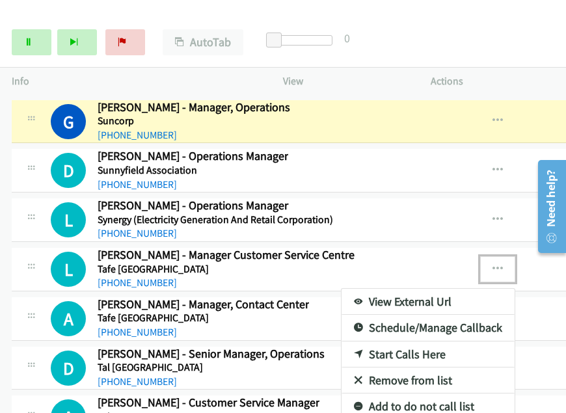
scroll to position [15692, 0]
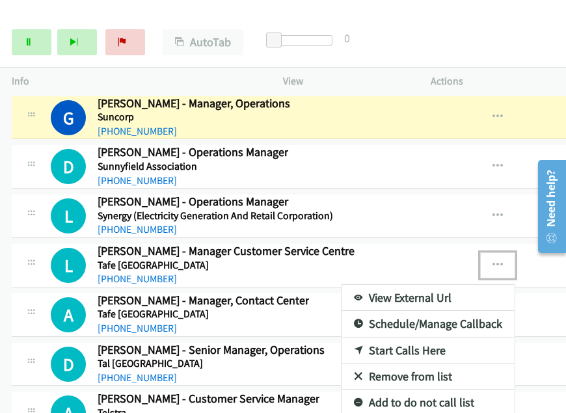
click at [422, 338] on link "Start Calls Here" at bounding box center [428, 351] width 173 height 26
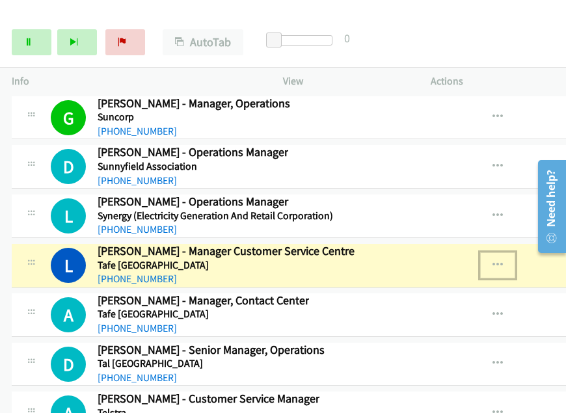
click at [503, 260] on icon "button" at bounding box center [498, 265] width 10 height 10
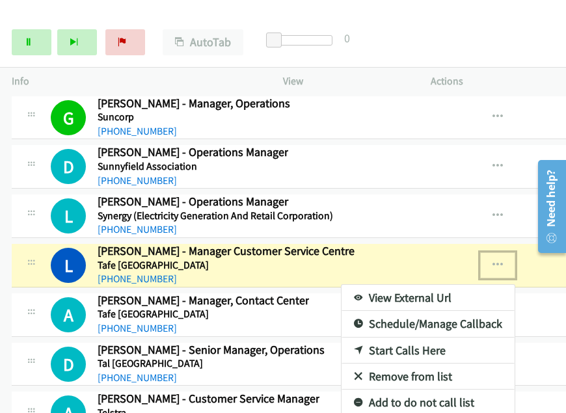
click at [388, 285] on link "View External Url" at bounding box center [428, 298] width 173 height 26
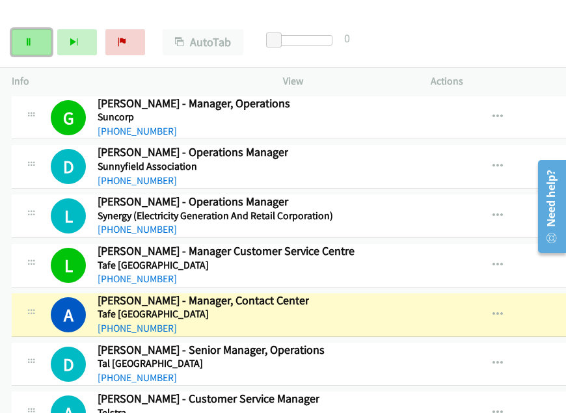
click at [31, 38] on icon at bounding box center [28, 42] width 9 height 9
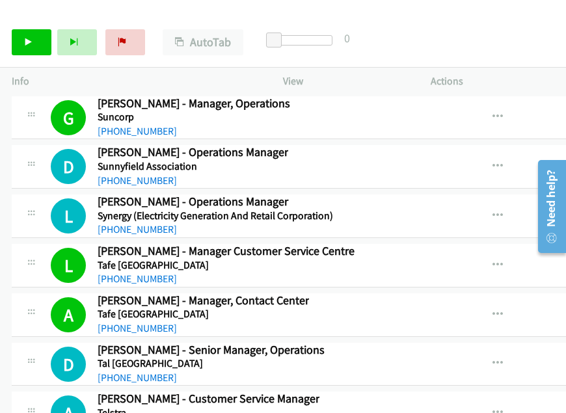
click at [500, 28] on div "Start Calls Pause Next Finish Call Completed AutoTab AutoTab 0" at bounding box center [283, 43] width 566 height 50
click at [496, 49] on div "Start Calls Pause Next Finish Call Completed AutoTab AutoTab 0" at bounding box center [283, 43] width 566 height 50
click at [32, 45] on icon at bounding box center [28, 42] width 9 height 9
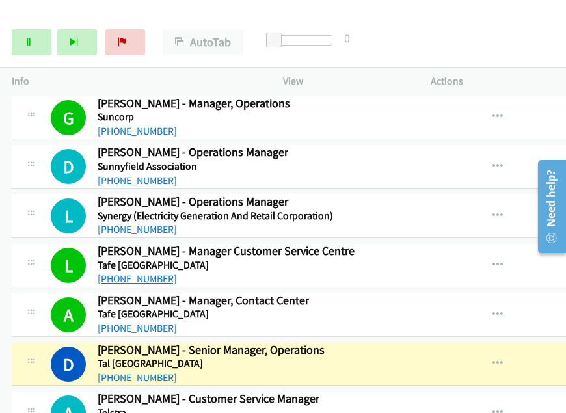
scroll to position [15757, 0]
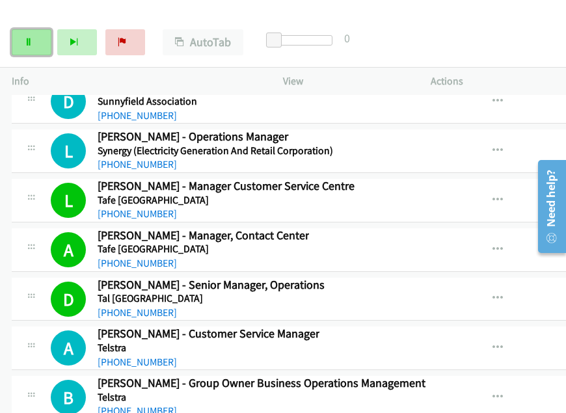
click at [14, 49] on link "Pause" at bounding box center [32, 42] width 40 height 26
click at [32, 49] on link "Start Calls" at bounding box center [32, 42] width 40 height 26
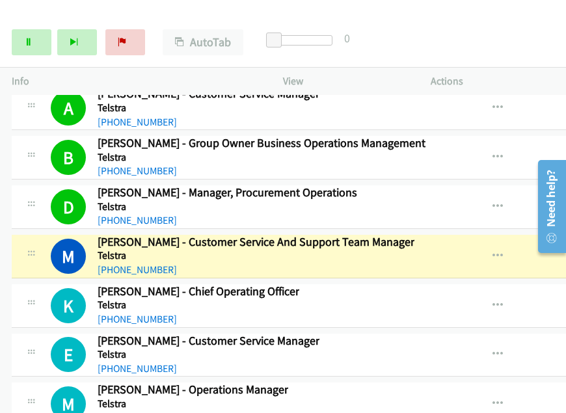
scroll to position [16018, 0]
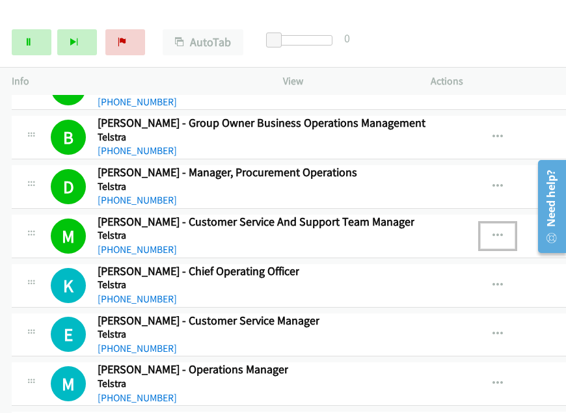
click at [501, 231] on icon "button" at bounding box center [498, 236] width 10 height 10
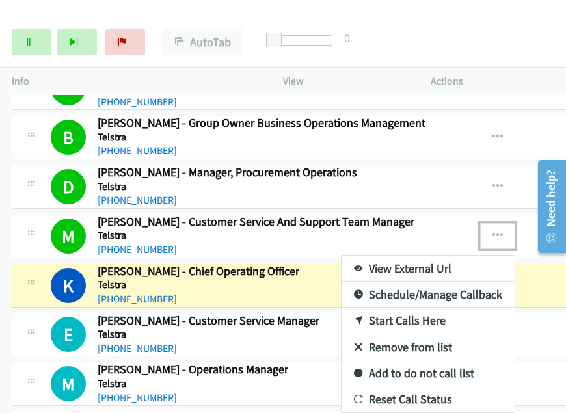
click at [194, 12] on div at bounding box center [283, 206] width 566 height 413
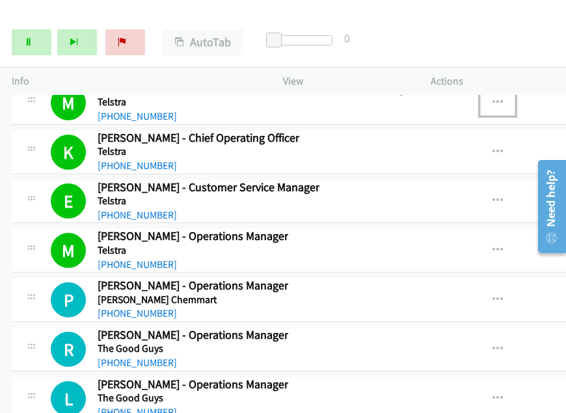
scroll to position [16160, 0]
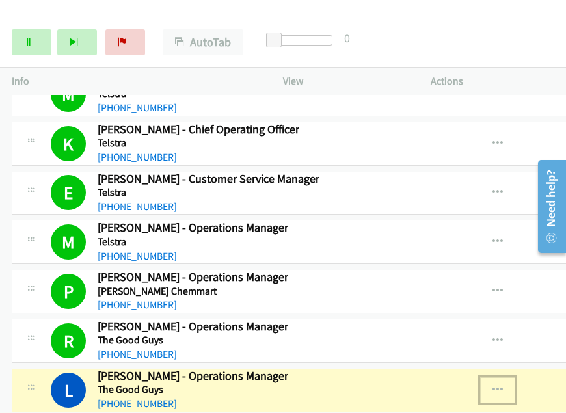
click at [503, 385] on icon "button" at bounding box center [498, 390] width 10 height 10
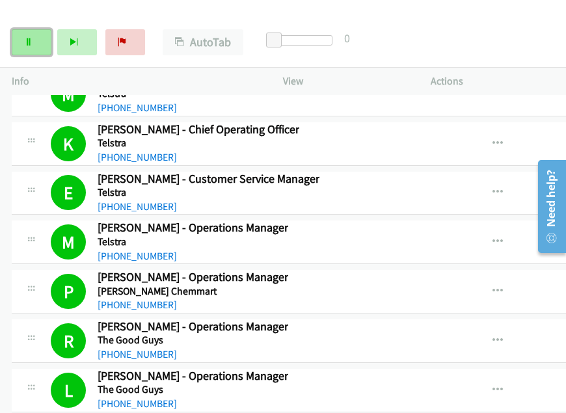
click at [26, 42] on icon at bounding box center [28, 42] width 9 height 9
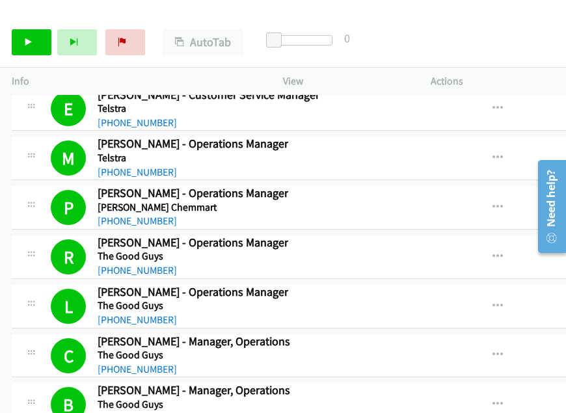
scroll to position [16290, 0]
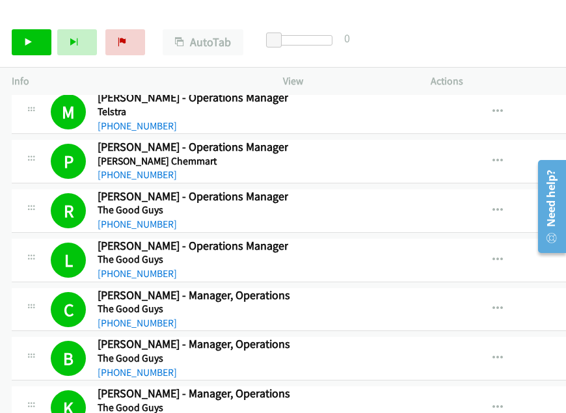
click at [57, 29] on link "Pause" at bounding box center [69, 36] width 25 height 14
click at [503, 255] on icon "button" at bounding box center [498, 260] width 10 height 10
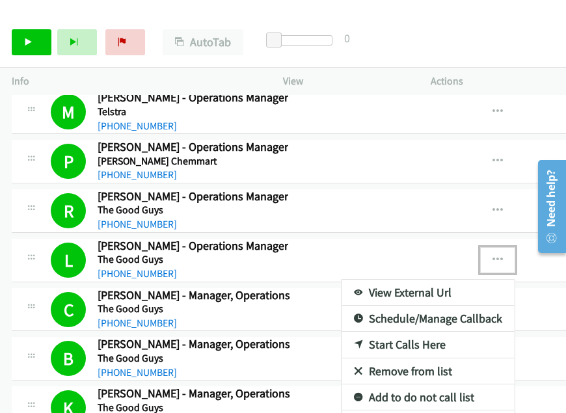
click at [266, 19] on div at bounding box center [283, 206] width 566 height 413
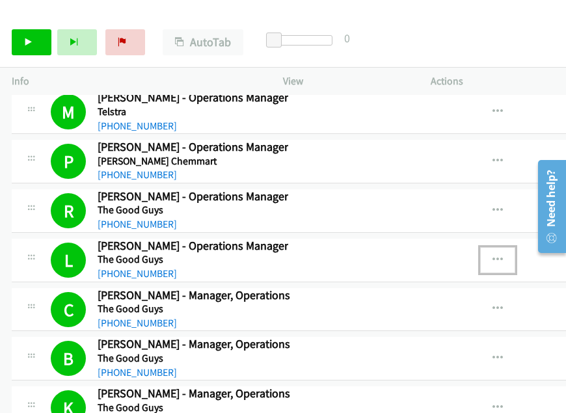
scroll to position [16485, 0]
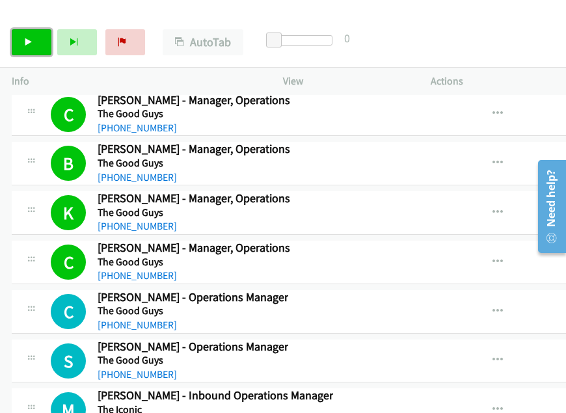
click at [35, 39] on link "Start Calls" at bounding box center [32, 42] width 40 height 26
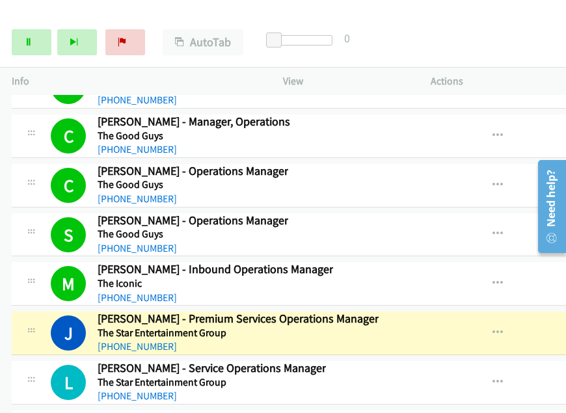
scroll to position [16615, 0]
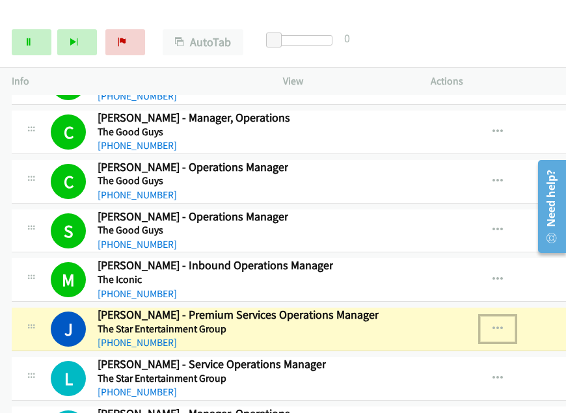
click at [503, 324] on icon "button" at bounding box center [498, 329] width 10 height 10
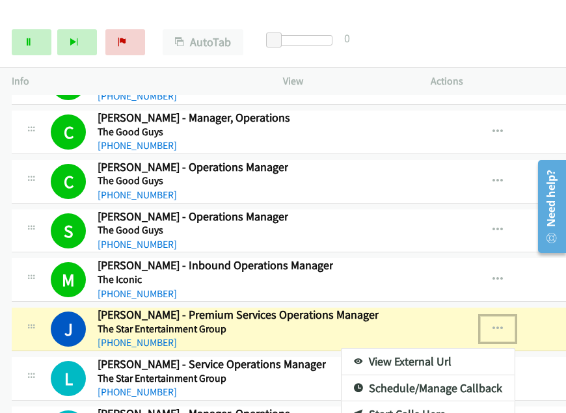
click at [391, 349] on link "View External Url" at bounding box center [428, 362] width 173 height 26
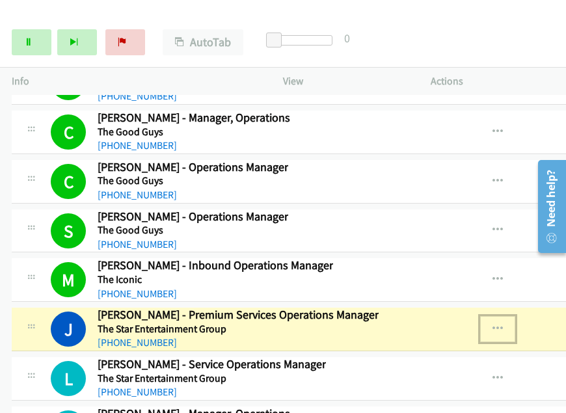
click at [500, 324] on icon "button" at bounding box center [498, 329] width 10 height 10
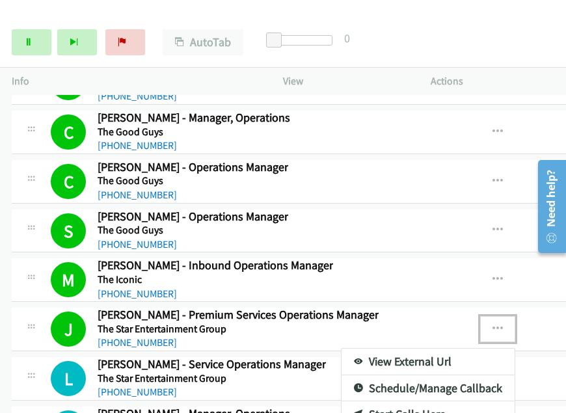
scroll to position [16680, 0]
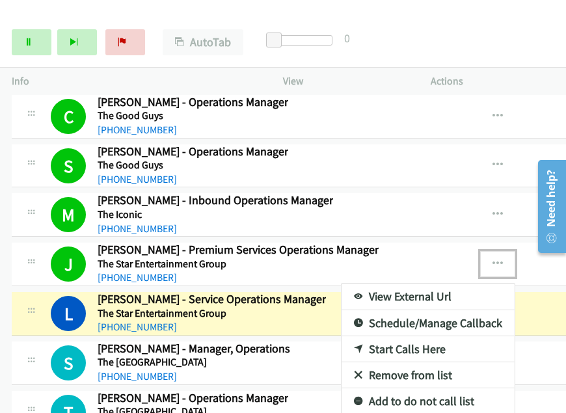
click at [438, 284] on link "View External Url" at bounding box center [428, 297] width 173 height 26
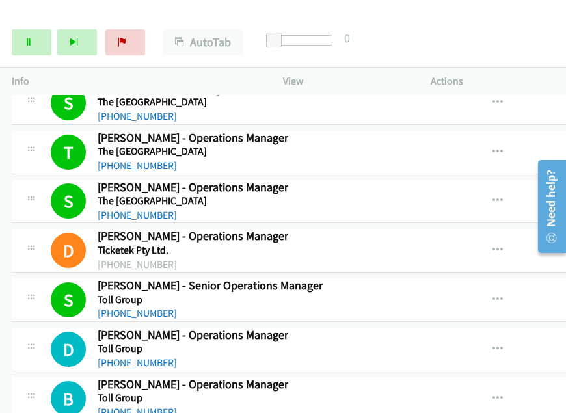
scroll to position [17006, 0]
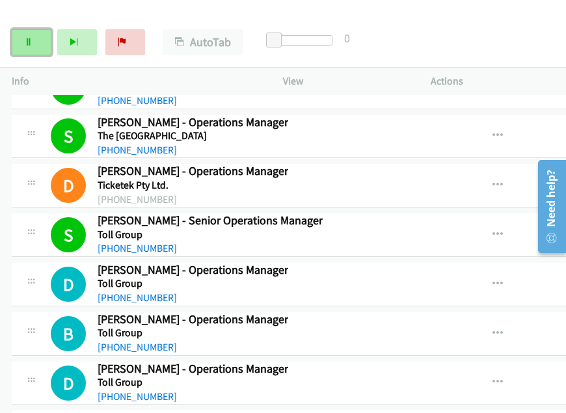
click at [38, 37] on link "Pause" at bounding box center [32, 42] width 40 height 26
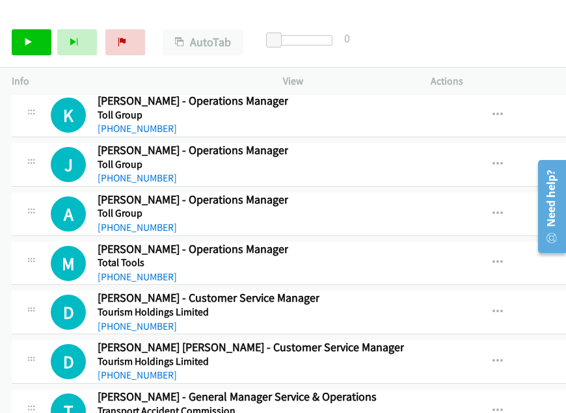
scroll to position [18178, 0]
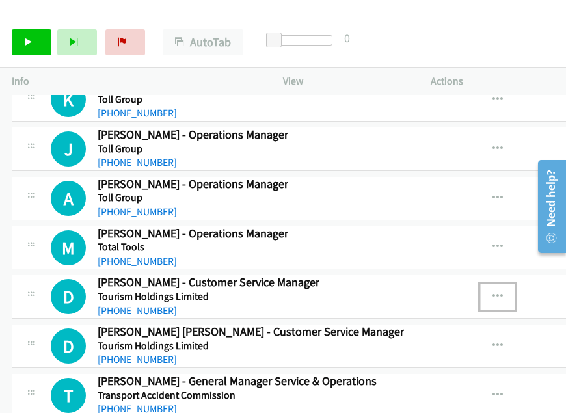
click at [503, 292] on icon "button" at bounding box center [498, 297] width 10 height 10
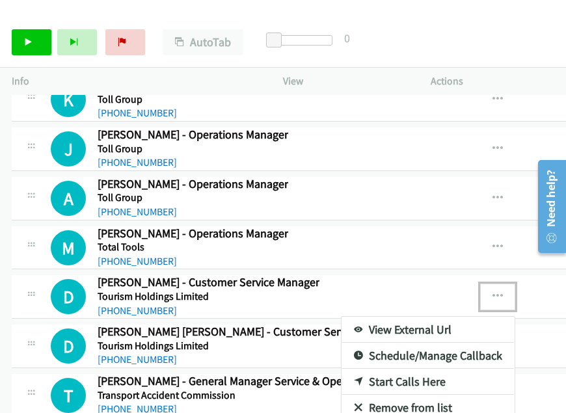
click at [396, 369] on link "Start Calls Here" at bounding box center [428, 382] width 173 height 26
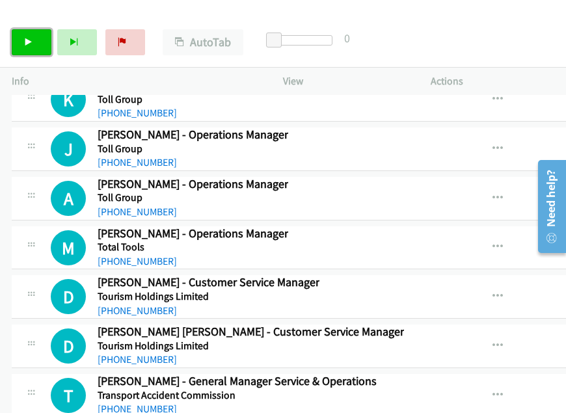
click at [31, 51] on link "Start Calls" at bounding box center [32, 42] width 40 height 26
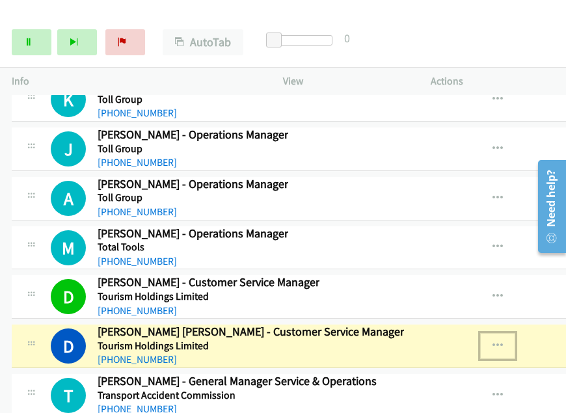
click at [503, 341] on icon "button" at bounding box center [498, 346] width 10 height 10
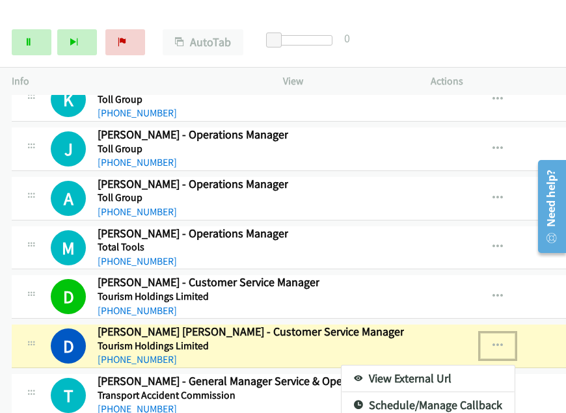
click at [417, 366] on link "View External Url" at bounding box center [428, 379] width 173 height 26
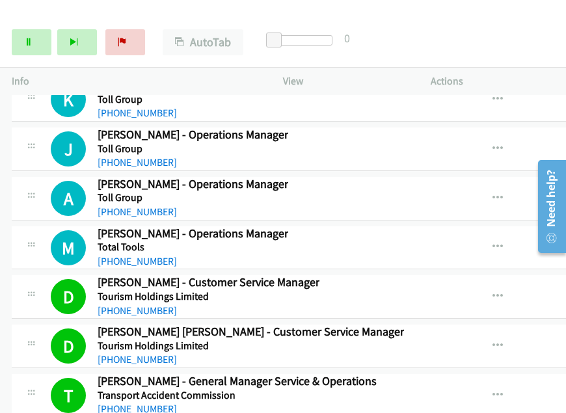
click at [34, 63] on div "Start Calls Pause Next Finish Dialing Tess Van Der Rijt - Chief Operating Offic…" at bounding box center [283, 43] width 566 height 50
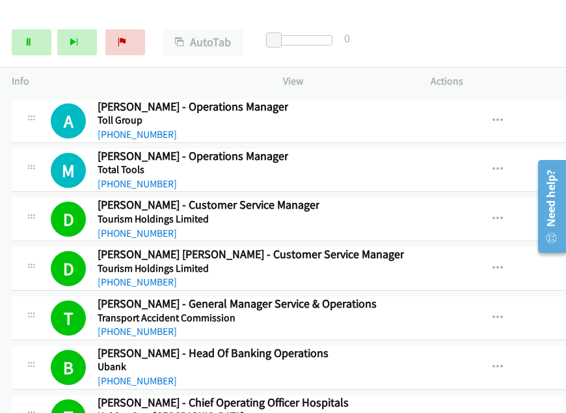
scroll to position [18373, 0]
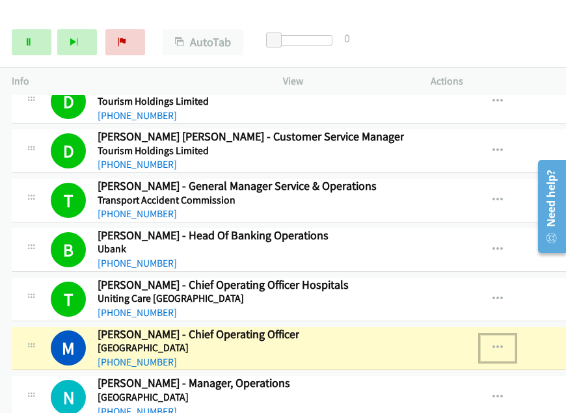
click at [503, 343] on icon "button" at bounding box center [498, 348] width 10 height 10
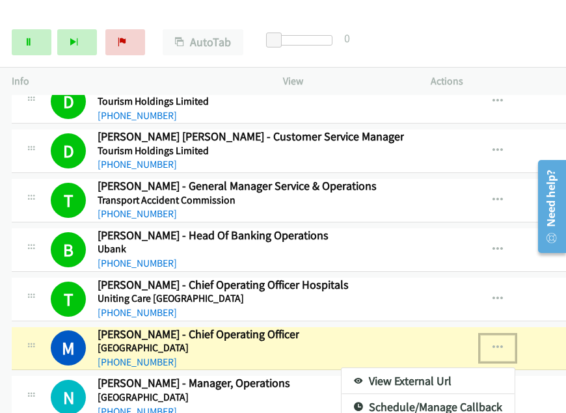
click at [416, 369] on link "View External Url" at bounding box center [428, 382] width 173 height 26
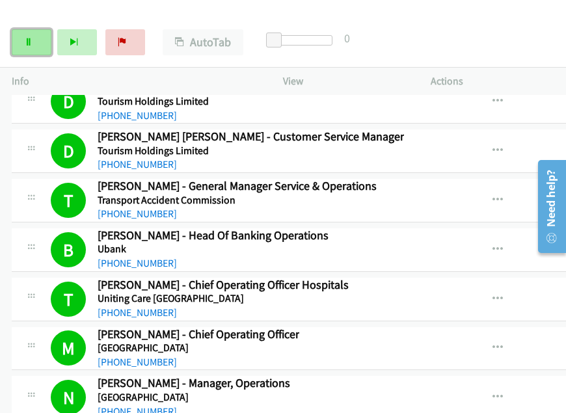
click at [21, 51] on link "Pause" at bounding box center [32, 42] width 40 height 26
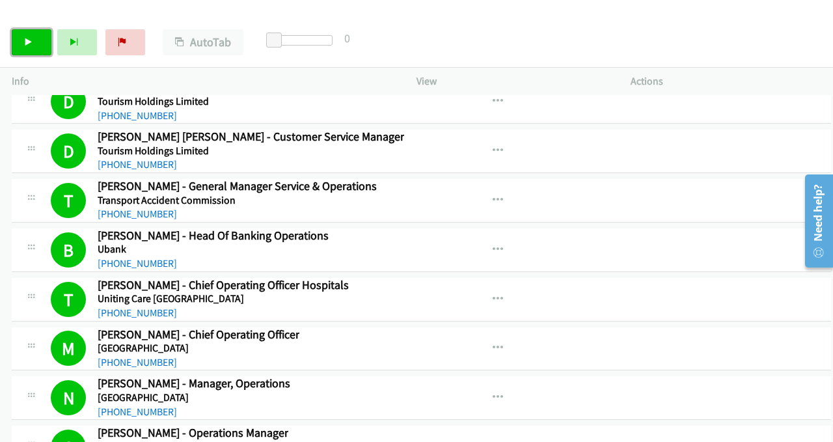
click at [31, 49] on link "Start Calls" at bounding box center [32, 42] width 40 height 26
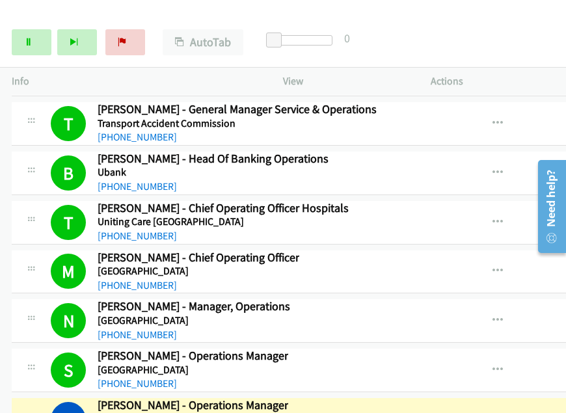
scroll to position [18504, 0]
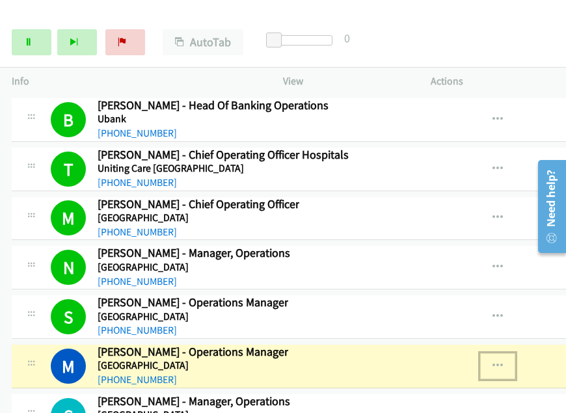
click at [503, 361] on icon "button" at bounding box center [498, 366] width 10 height 10
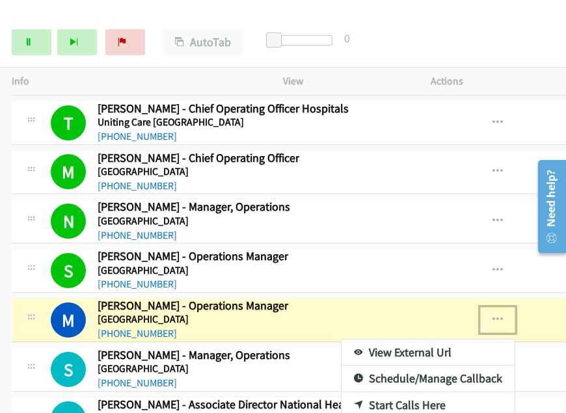
scroll to position [18569, 0]
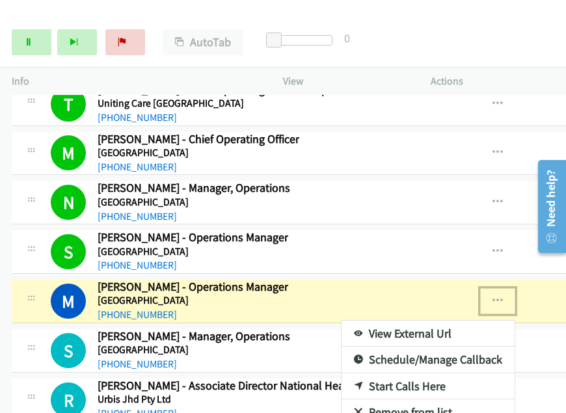
click at [410, 321] on link "View External Url" at bounding box center [428, 334] width 173 height 26
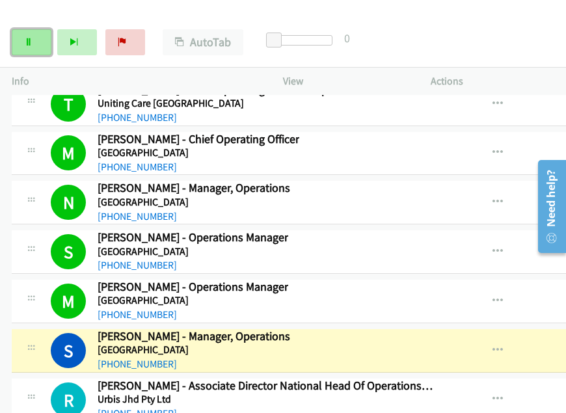
click at [23, 44] on link "Pause" at bounding box center [32, 42] width 40 height 26
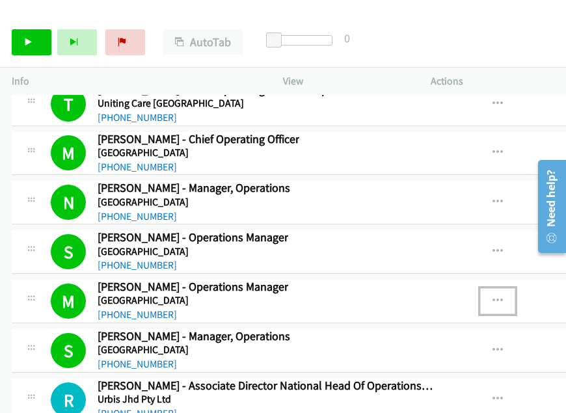
click at [503, 296] on icon "button" at bounding box center [498, 301] width 10 height 10
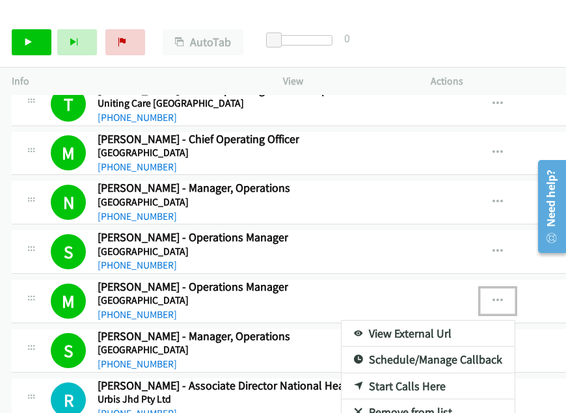
click at [404, 321] on link "View External Url" at bounding box center [428, 334] width 173 height 26
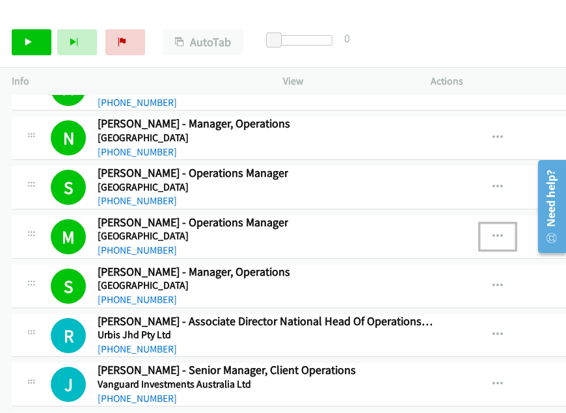
scroll to position [18634, 0]
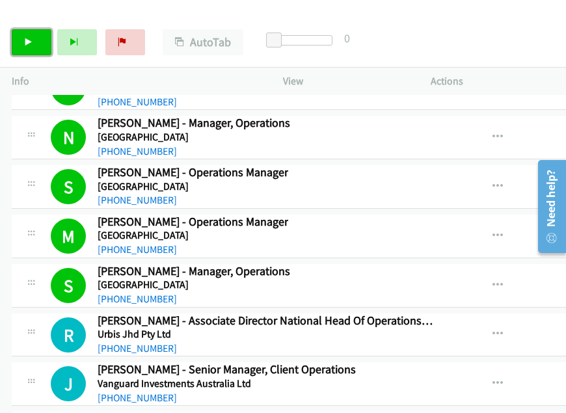
drag, startPoint x: 23, startPoint y: 40, endPoint x: 27, endPoint y: 48, distance: 8.7
click at [23, 40] on link "Start Calls" at bounding box center [32, 42] width 40 height 26
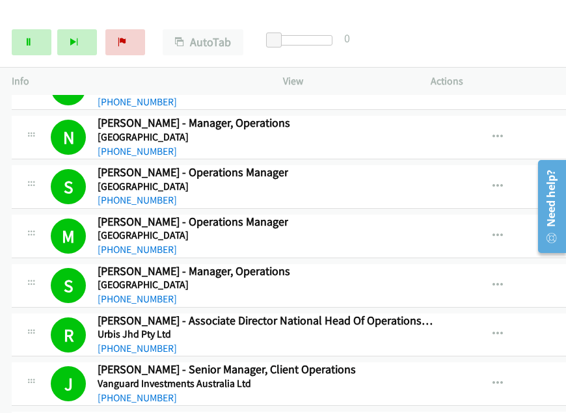
scroll to position [18829, 0]
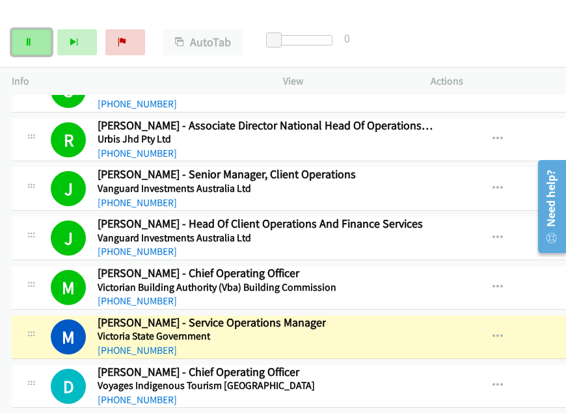
click at [40, 40] on link "Pause" at bounding box center [32, 42] width 40 height 26
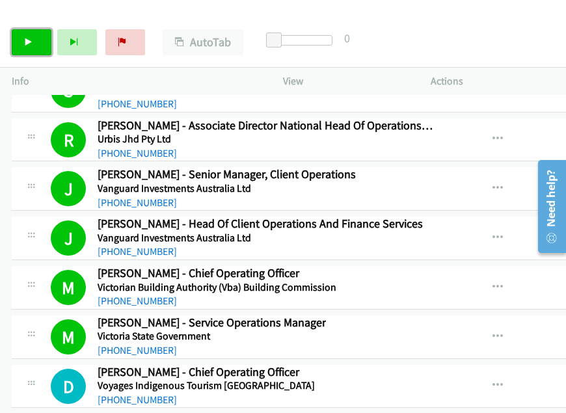
click at [22, 42] on link "Start Calls" at bounding box center [32, 42] width 40 height 26
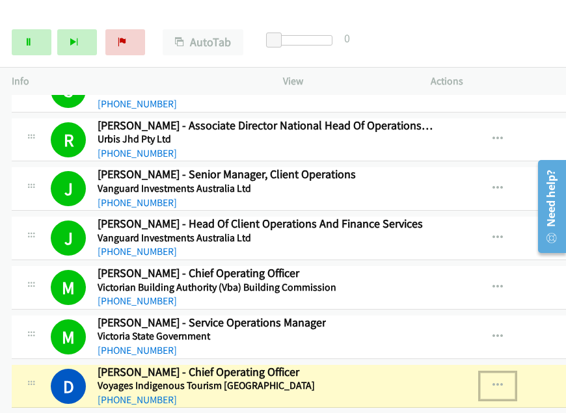
click at [503, 381] on icon "button" at bounding box center [498, 386] width 10 height 10
click at [385, 406] on link "View External Url" at bounding box center [428, 419] width 173 height 26
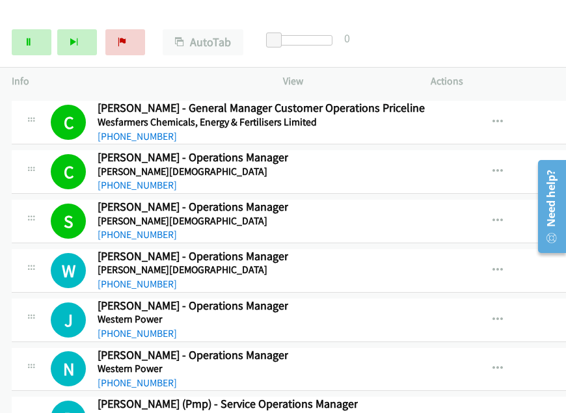
scroll to position [19155, 0]
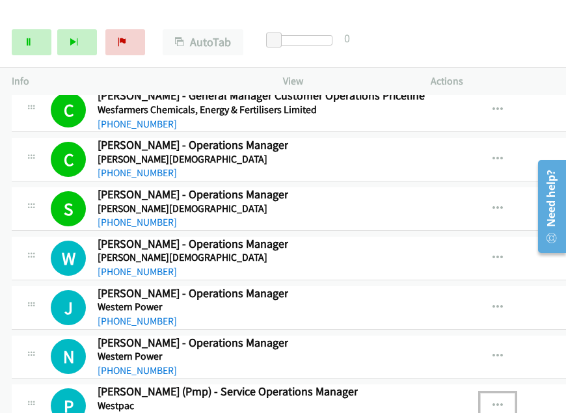
click at [503, 401] on icon "button" at bounding box center [498, 406] width 10 height 10
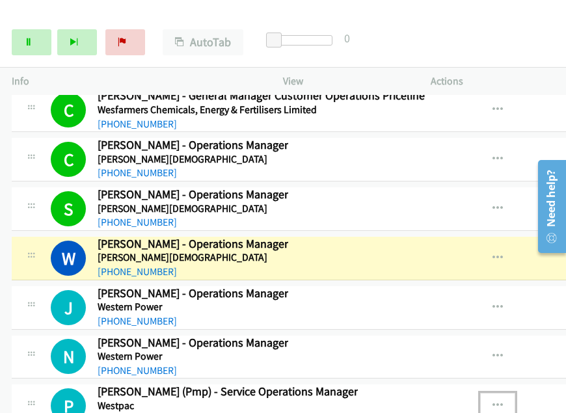
click at [497, 174] on div at bounding box center [283, 206] width 566 height 413
click at [503, 253] on icon "button" at bounding box center [498, 258] width 10 height 10
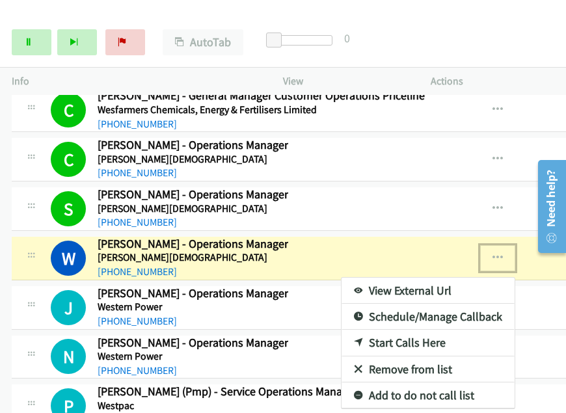
click at [421, 278] on link "View External Url" at bounding box center [428, 291] width 173 height 26
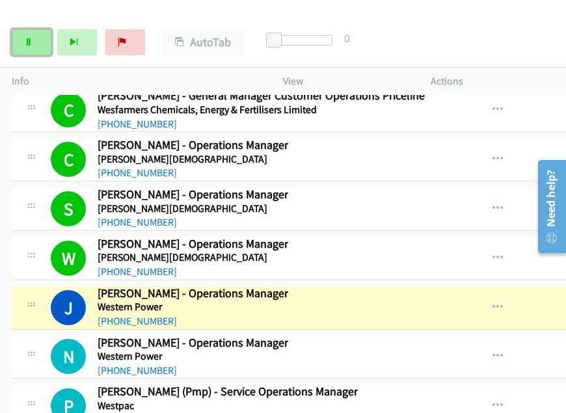
click at [31, 48] on link "Pause" at bounding box center [32, 42] width 40 height 26
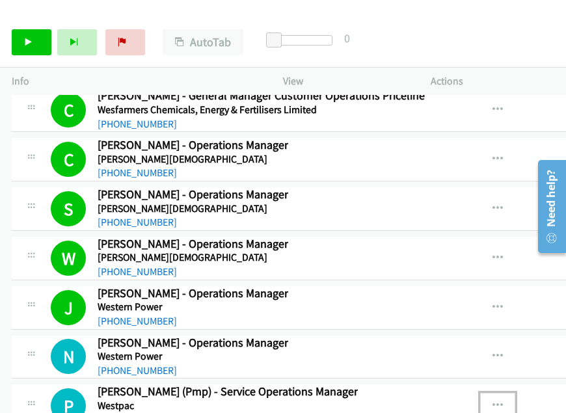
click at [503, 401] on icon "button" at bounding box center [498, 406] width 10 height 10
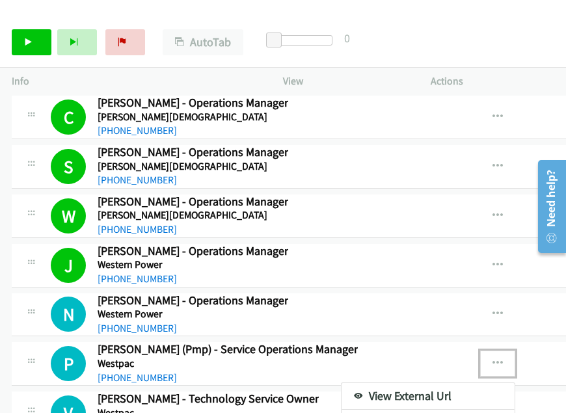
scroll to position [19220, 0]
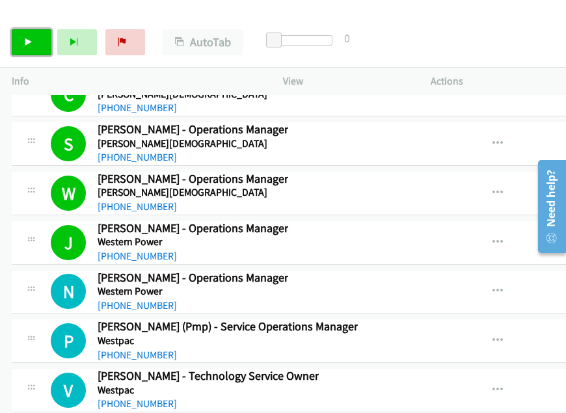
click at [24, 41] on icon at bounding box center [28, 42] width 9 height 9
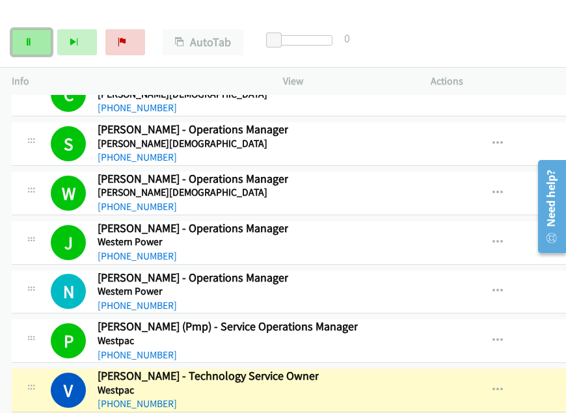
click at [31, 42] on icon at bounding box center [28, 42] width 9 height 9
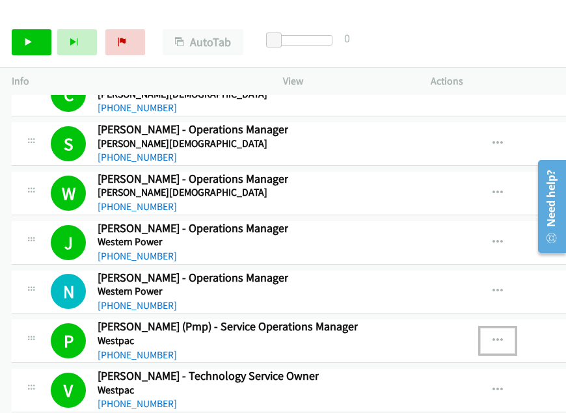
click at [507, 328] on button "button" at bounding box center [498, 341] width 35 height 26
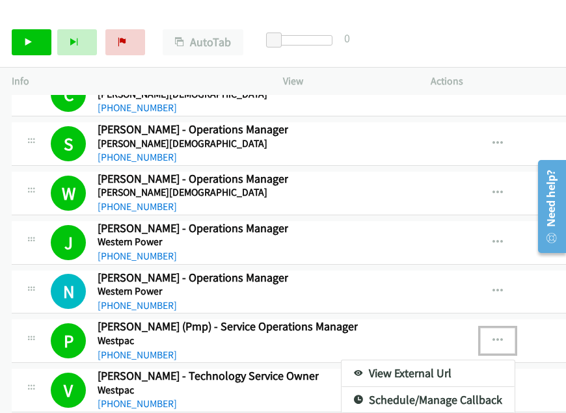
scroll to position [19350, 0]
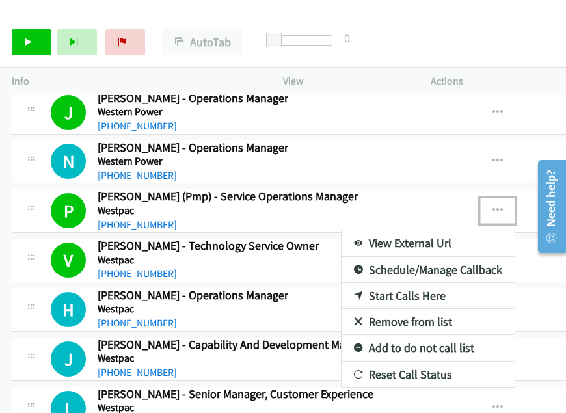
click at [412, 335] on link "Add to do not call list" at bounding box center [428, 348] width 173 height 26
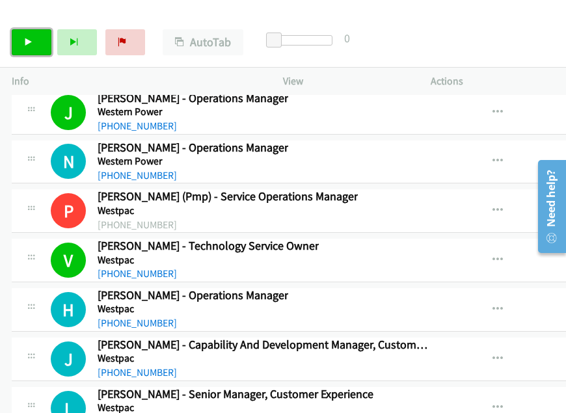
click at [34, 46] on link "Start Calls" at bounding box center [32, 42] width 40 height 26
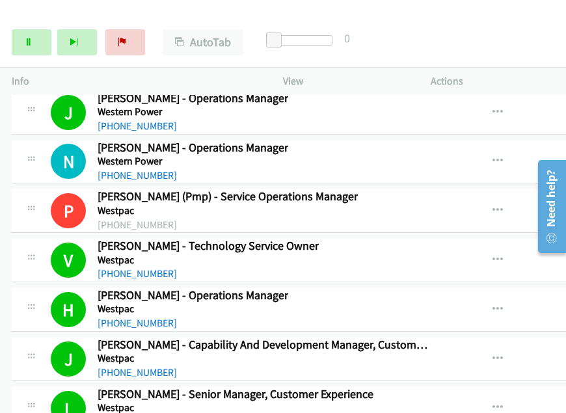
click at [91, 12] on img at bounding box center [55, 23] width 98 height 46
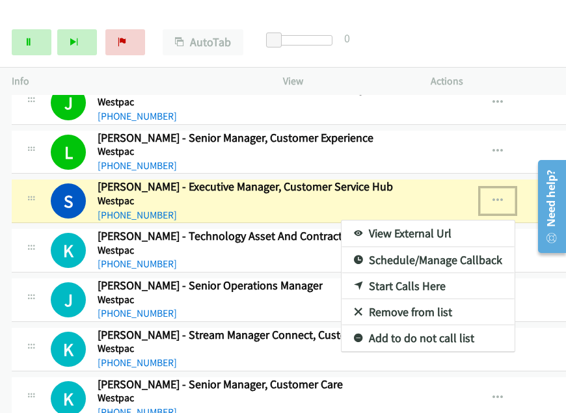
scroll to position [19594, 0]
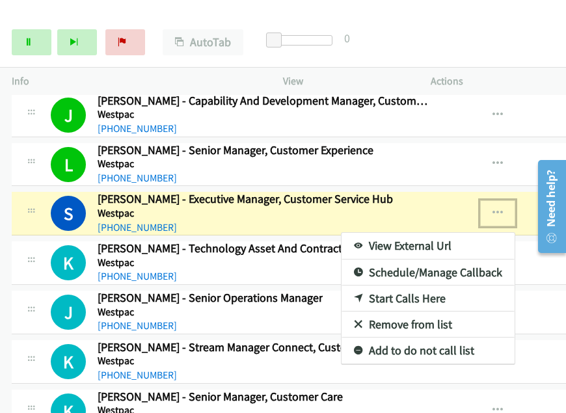
click at [415, 233] on link "View External Url" at bounding box center [428, 246] width 173 height 26
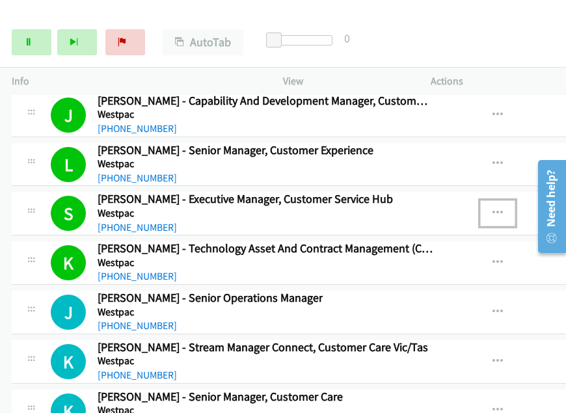
click at [499, 201] on button "button" at bounding box center [498, 214] width 35 height 26
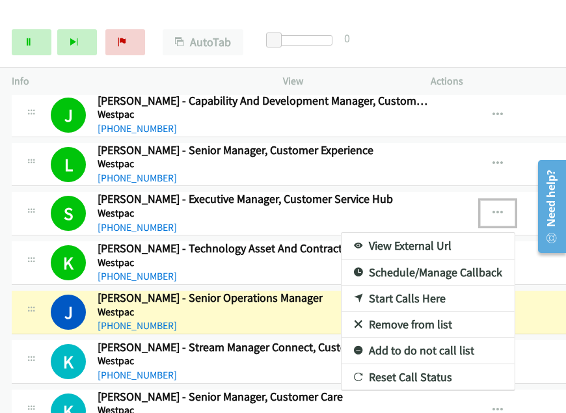
click at [501, 119] on div at bounding box center [283, 206] width 566 height 413
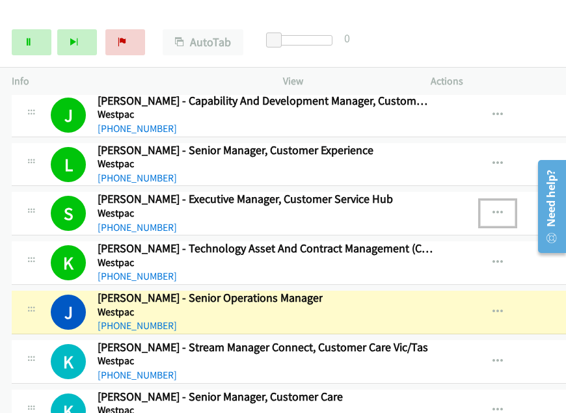
click at [503, 208] on icon "button" at bounding box center [498, 213] width 10 height 10
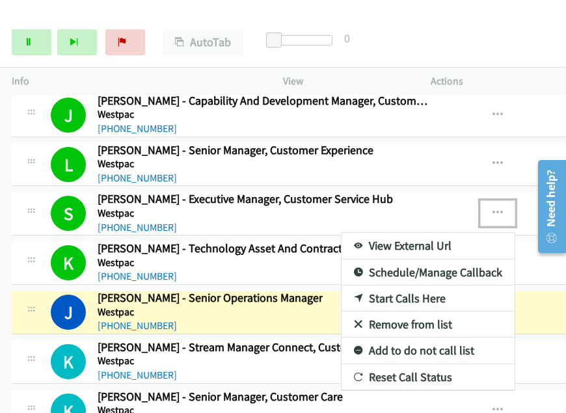
click at [424, 233] on link "View External Url" at bounding box center [428, 246] width 173 height 26
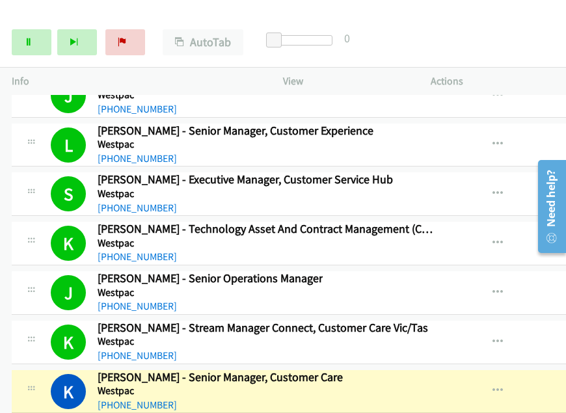
scroll to position [19659, 0]
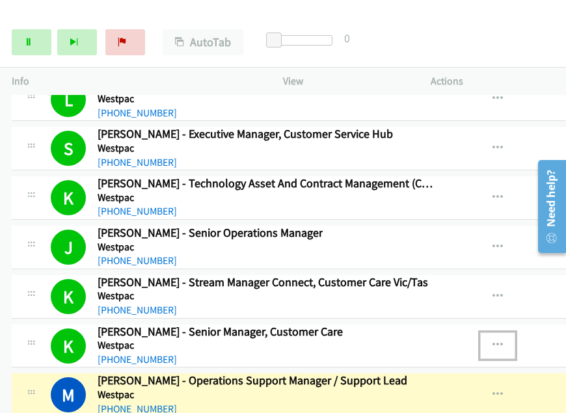
click at [503, 341] on icon "button" at bounding box center [498, 346] width 10 height 10
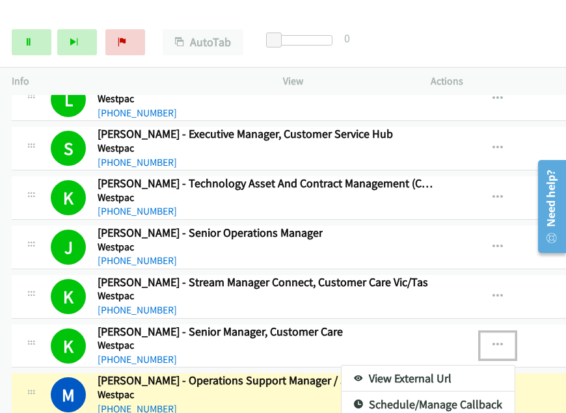
click at [408, 366] on link "View External Url" at bounding box center [428, 379] width 173 height 26
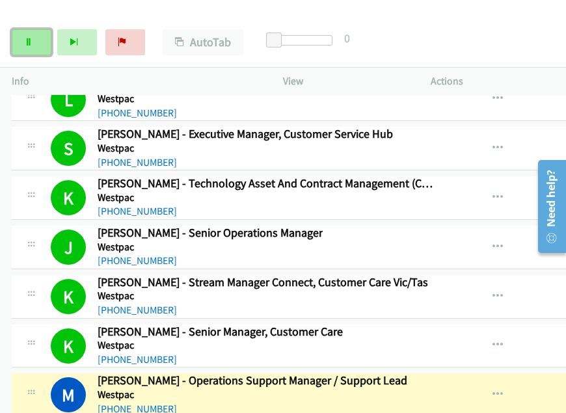
click at [36, 40] on link "Pause" at bounding box center [32, 42] width 40 height 26
click at [501, 390] on icon "button" at bounding box center [498, 395] width 10 height 10
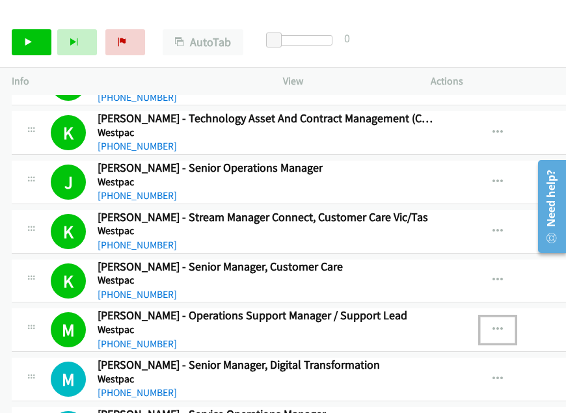
click at [502, 325] on icon "button" at bounding box center [498, 330] width 10 height 10
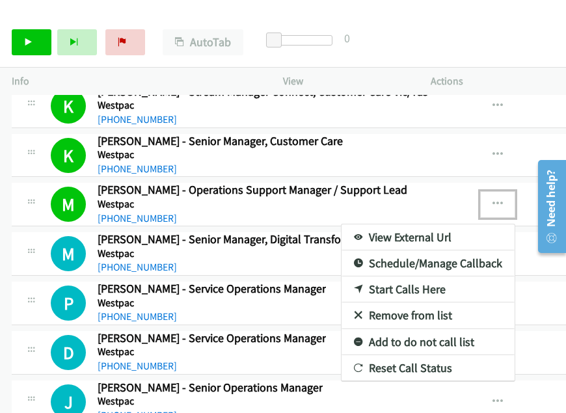
scroll to position [19855, 0]
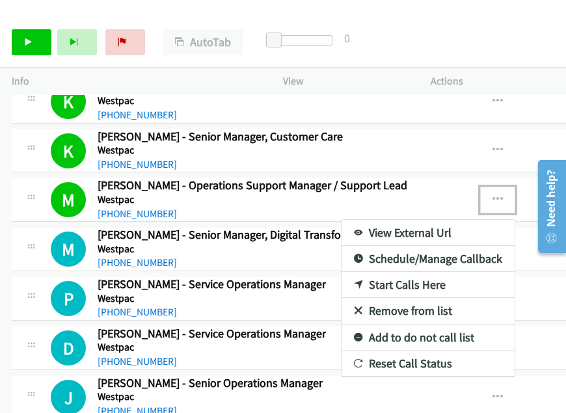
click at [509, 115] on div at bounding box center [283, 206] width 566 height 413
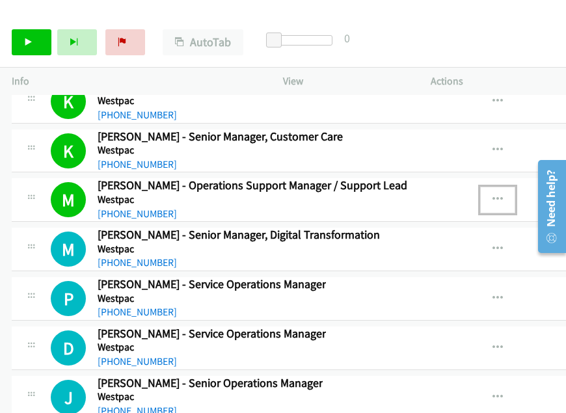
click at [501, 195] on icon "button" at bounding box center [498, 200] width 10 height 10
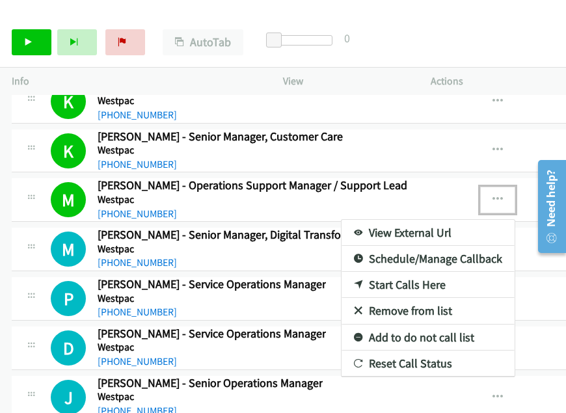
click at [434, 220] on link "View External Url" at bounding box center [428, 233] width 173 height 26
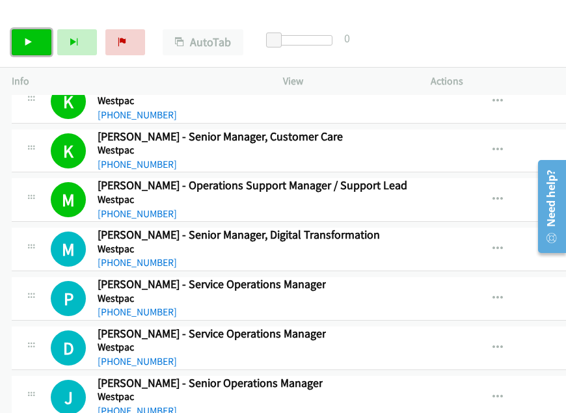
click at [38, 40] on link "Start Calls" at bounding box center [32, 42] width 40 height 26
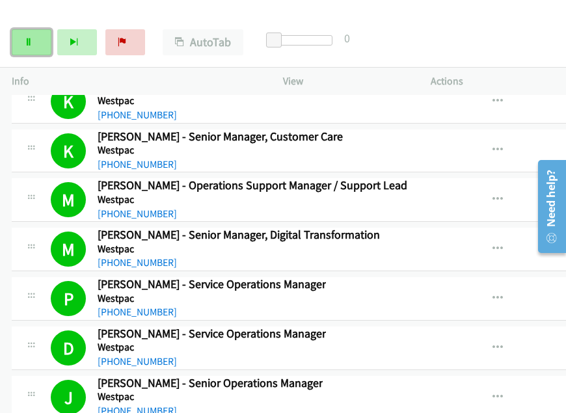
click at [33, 42] on link "Pause" at bounding box center [32, 42] width 40 height 26
click at [34, 43] on link "Start Calls" at bounding box center [32, 42] width 40 height 26
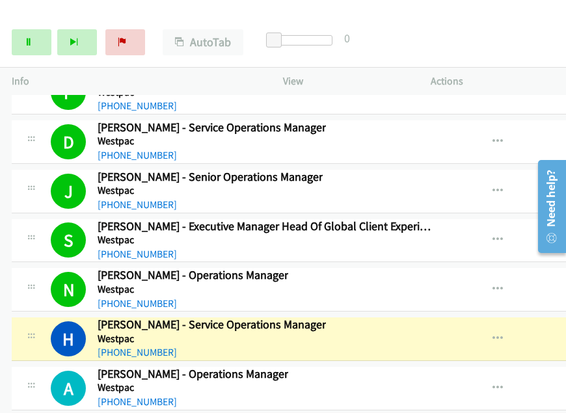
scroll to position [20069, 0]
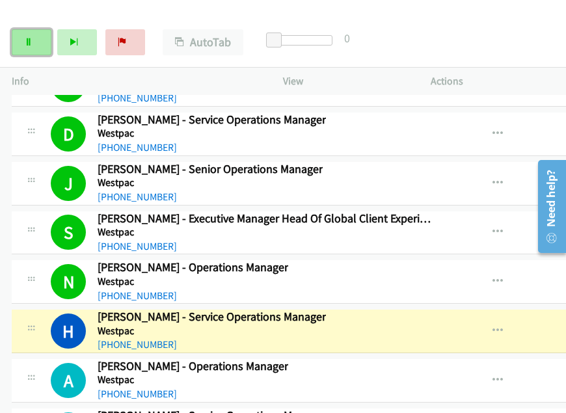
click at [31, 44] on icon at bounding box center [28, 42] width 9 height 9
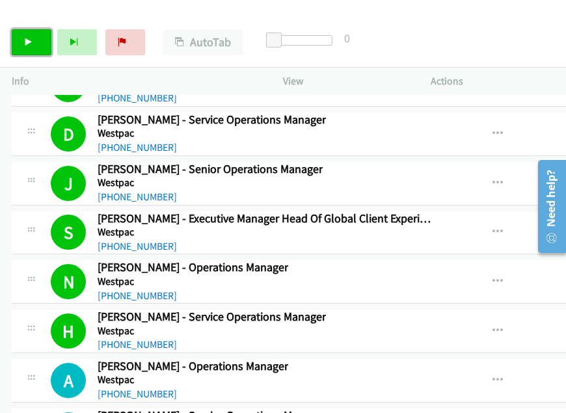
click at [17, 48] on link "Start Calls" at bounding box center [32, 42] width 40 height 26
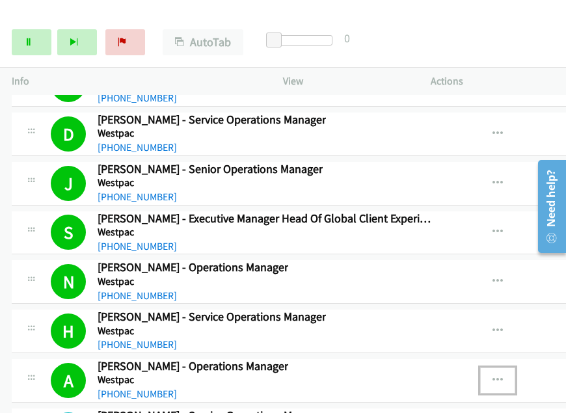
click at [501, 376] on icon "button" at bounding box center [498, 381] width 10 height 10
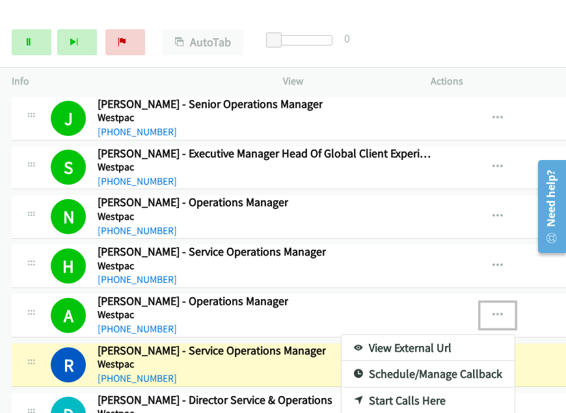
click at [404, 335] on link "View External Url" at bounding box center [428, 348] width 173 height 26
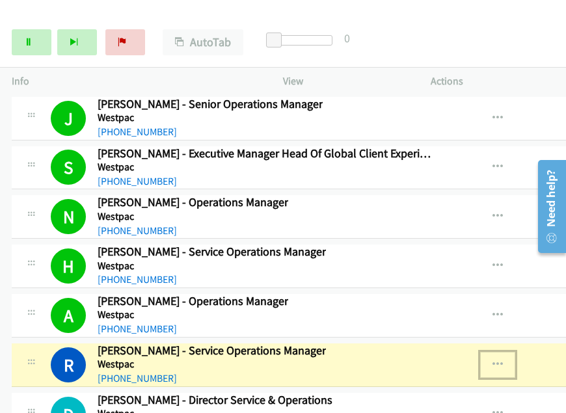
click at [503, 360] on icon "button" at bounding box center [498, 365] width 10 height 10
click at [426, 385] on link "View External Url" at bounding box center [428, 398] width 173 height 26
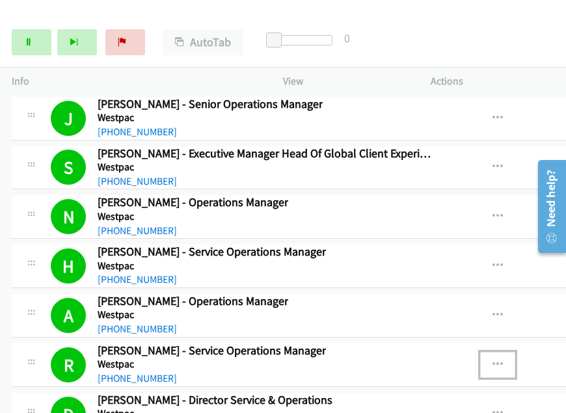
scroll to position [20329, 0]
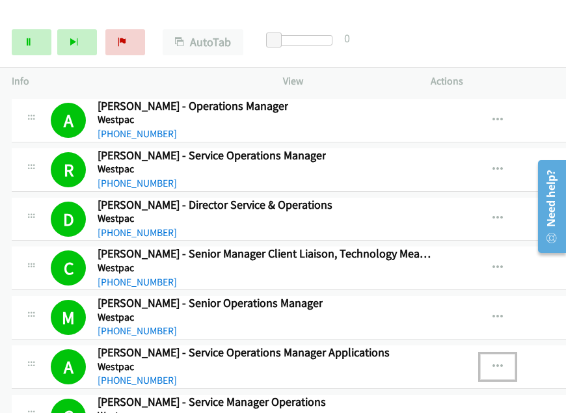
click at [509, 354] on button "button" at bounding box center [498, 367] width 35 height 26
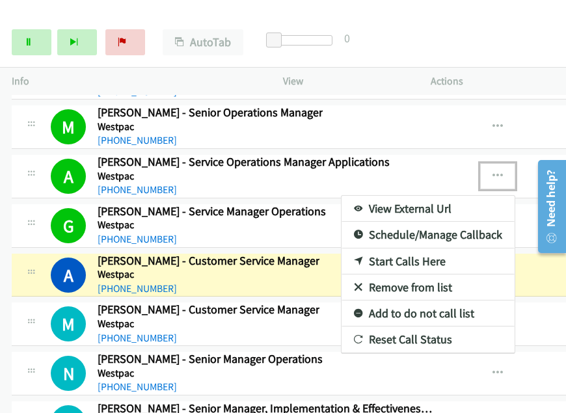
scroll to position [20525, 0]
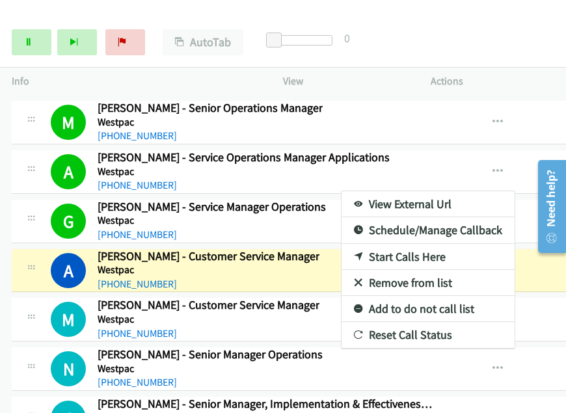
click at [529, 190] on div at bounding box center [547, 206] width 37 height 104
click at [529, 182] on div at bounding box center [283, 206] width 566 height 413
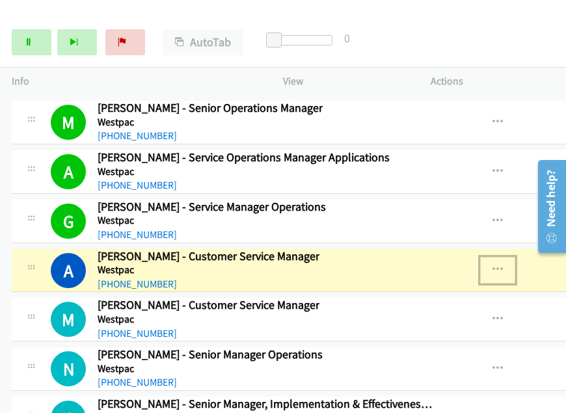
click at [503, 265] on icon "button" at bounding box center [498, 270] width 10 height 10
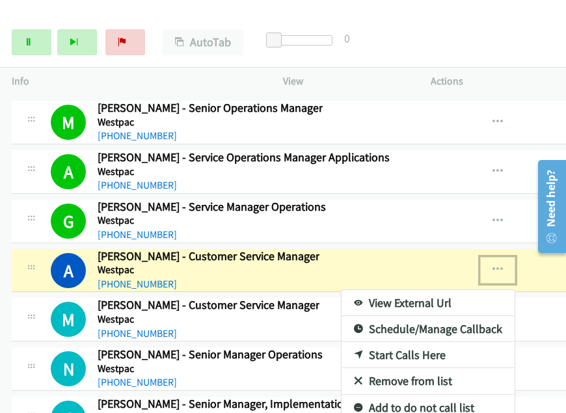
click at [385, 290] on link "View External Url" at bounding box center [428, 303] width 173 height 26
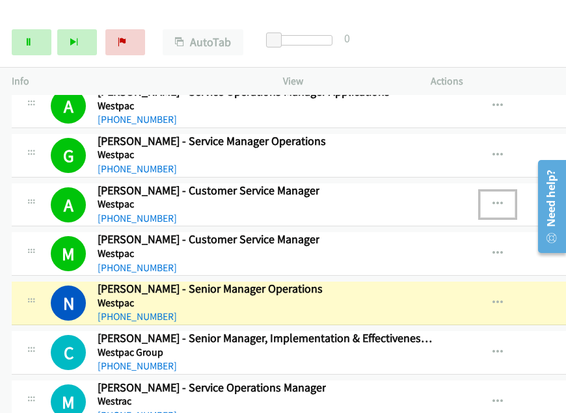
scroll to position [20590, 0]
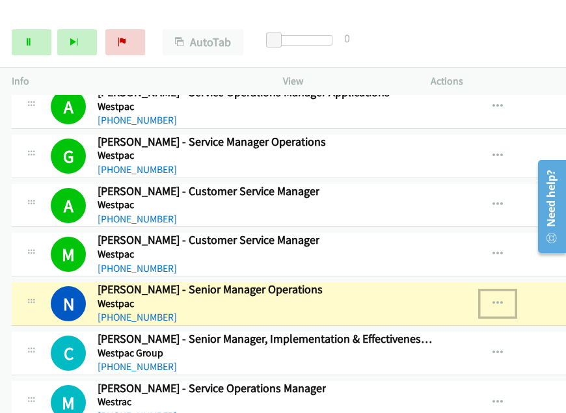
click at [503, 299] on icon "button" at bounding box center [498, 304] width 10 height 10
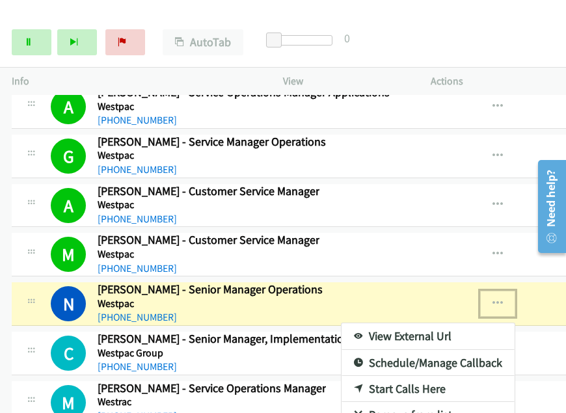
click at [413, 324] on link "View External Url" at bounding box center [428, 337] width 173 height 26
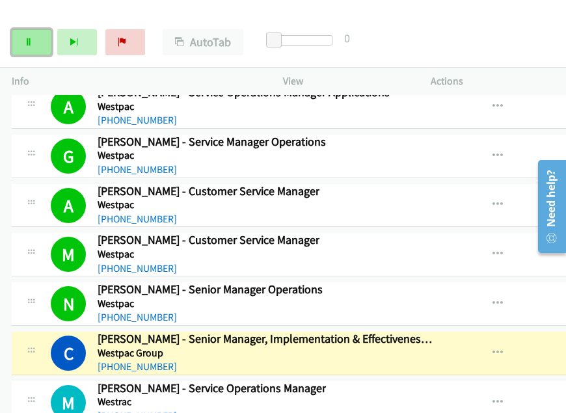
click at [30, 46] on icon at bounding box center [28, 42] width 9 height 9
